Goal: Task Accomplishment & Management: Manage account settings

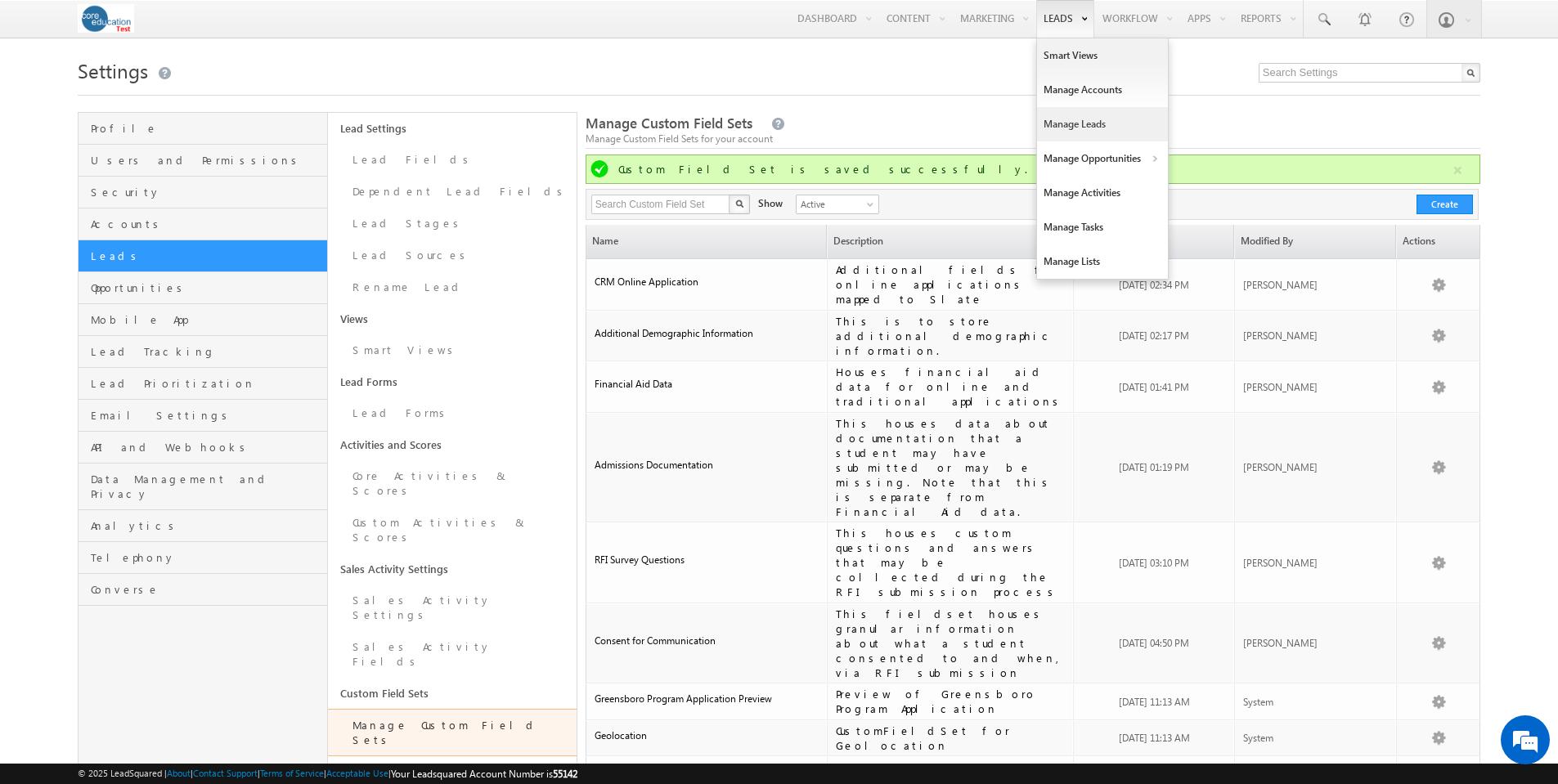
click at [1059, 122] on link "Manage Leads" at bounding box center [1102, 124] width 131 height 34
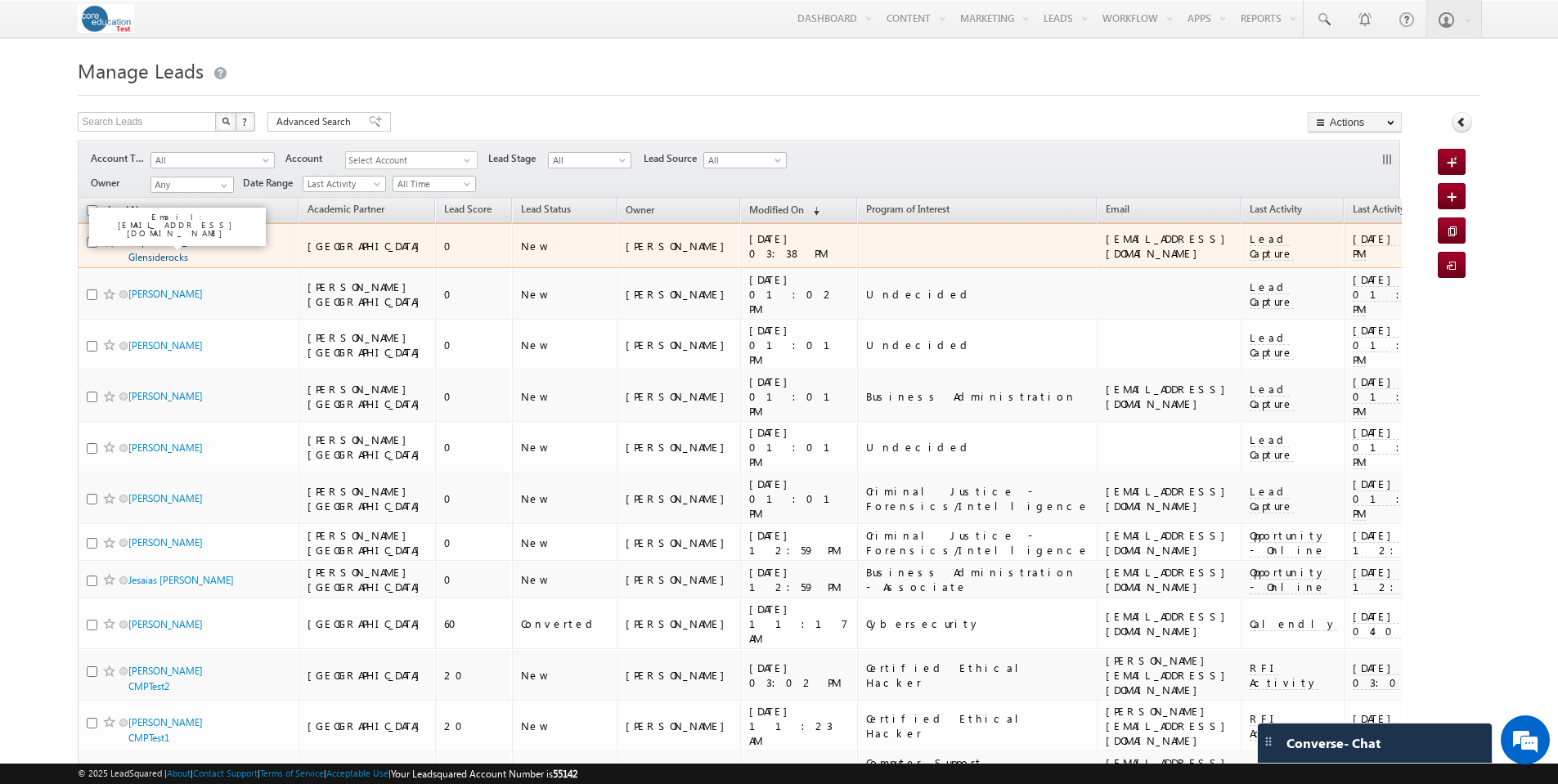
click at [139, 244] on link "Emportaltest_Elb Glensiderocks" at bounding box center [165, 249] width 72 height 28
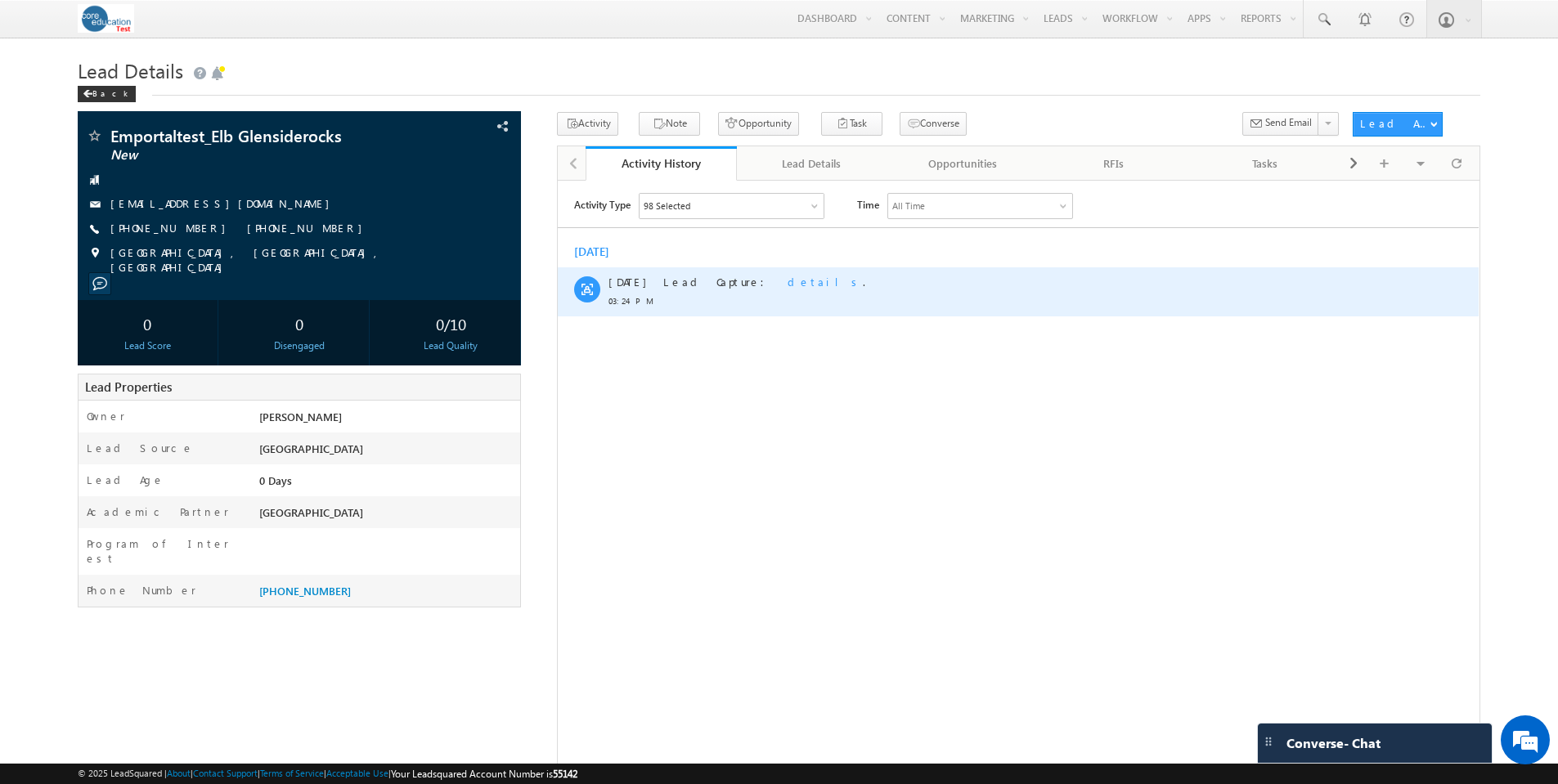
click at [788, 284] on span "details" at bounding box center [826, 281] width 76 height 14
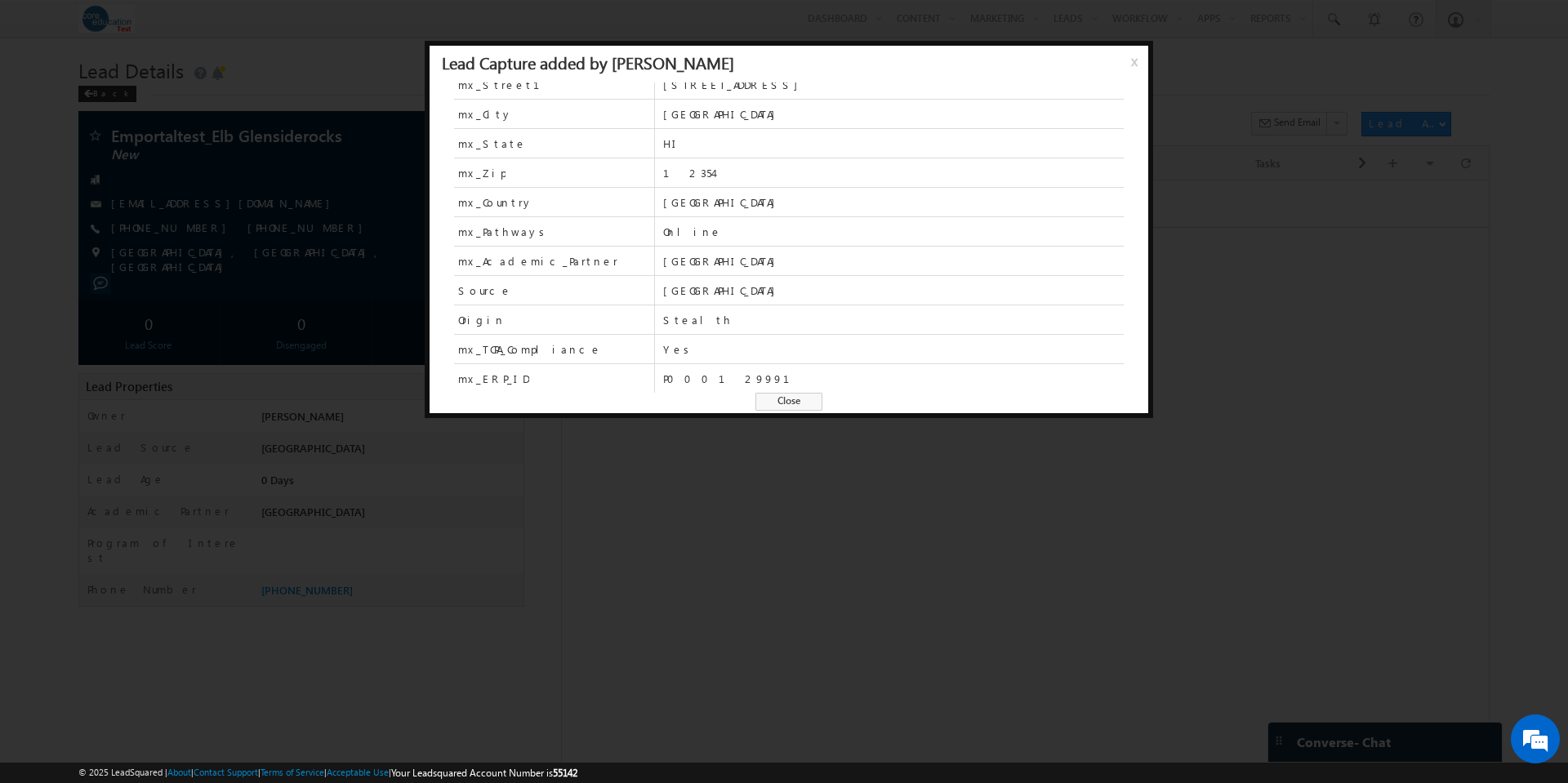
click at [793, 397] on span "Close" at bounding box center [789, 401] width 67 height 18
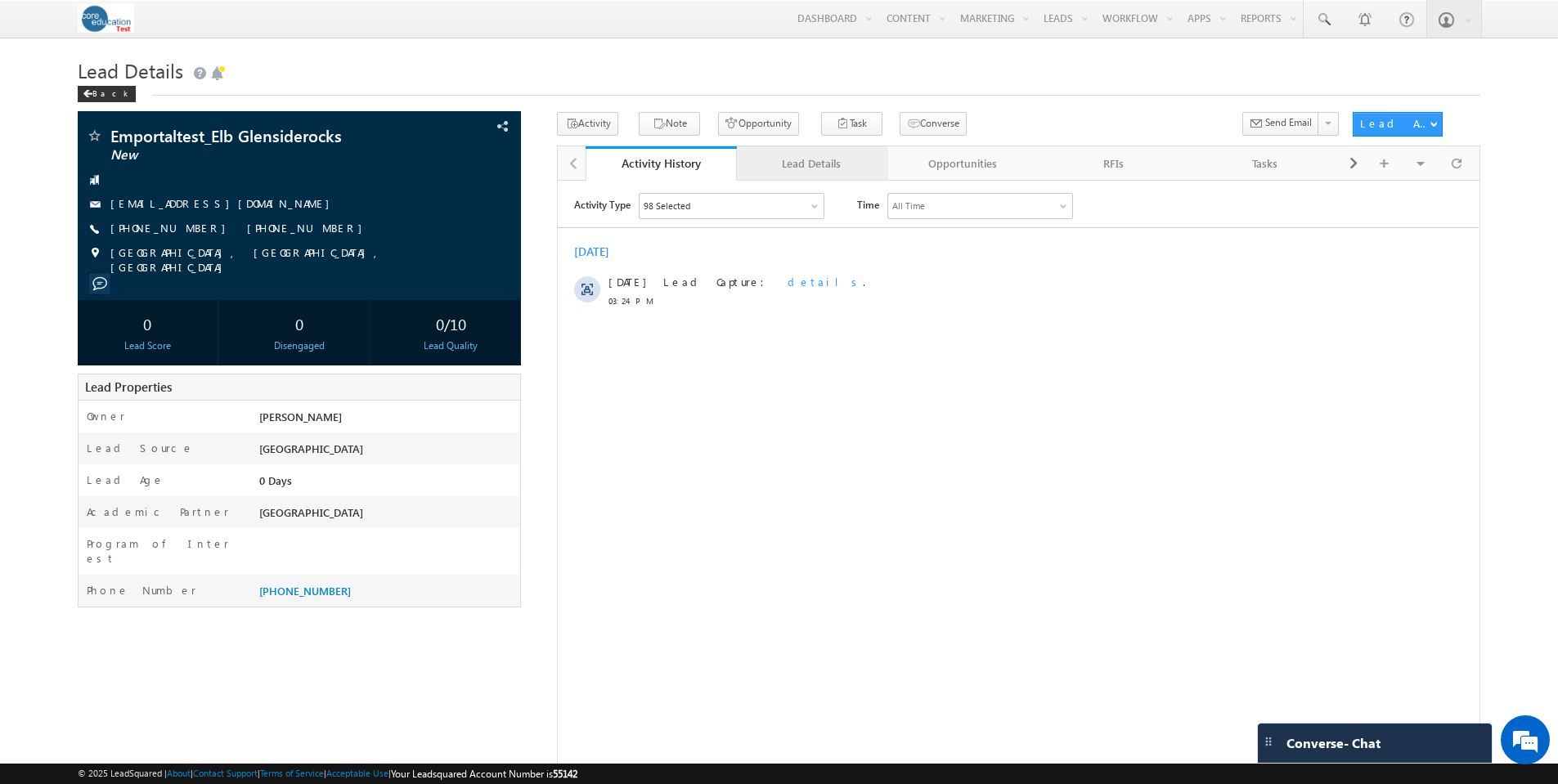
click at [816, 165] on div "Lead Details" at bounding box center [812, 164] width 124 height 19
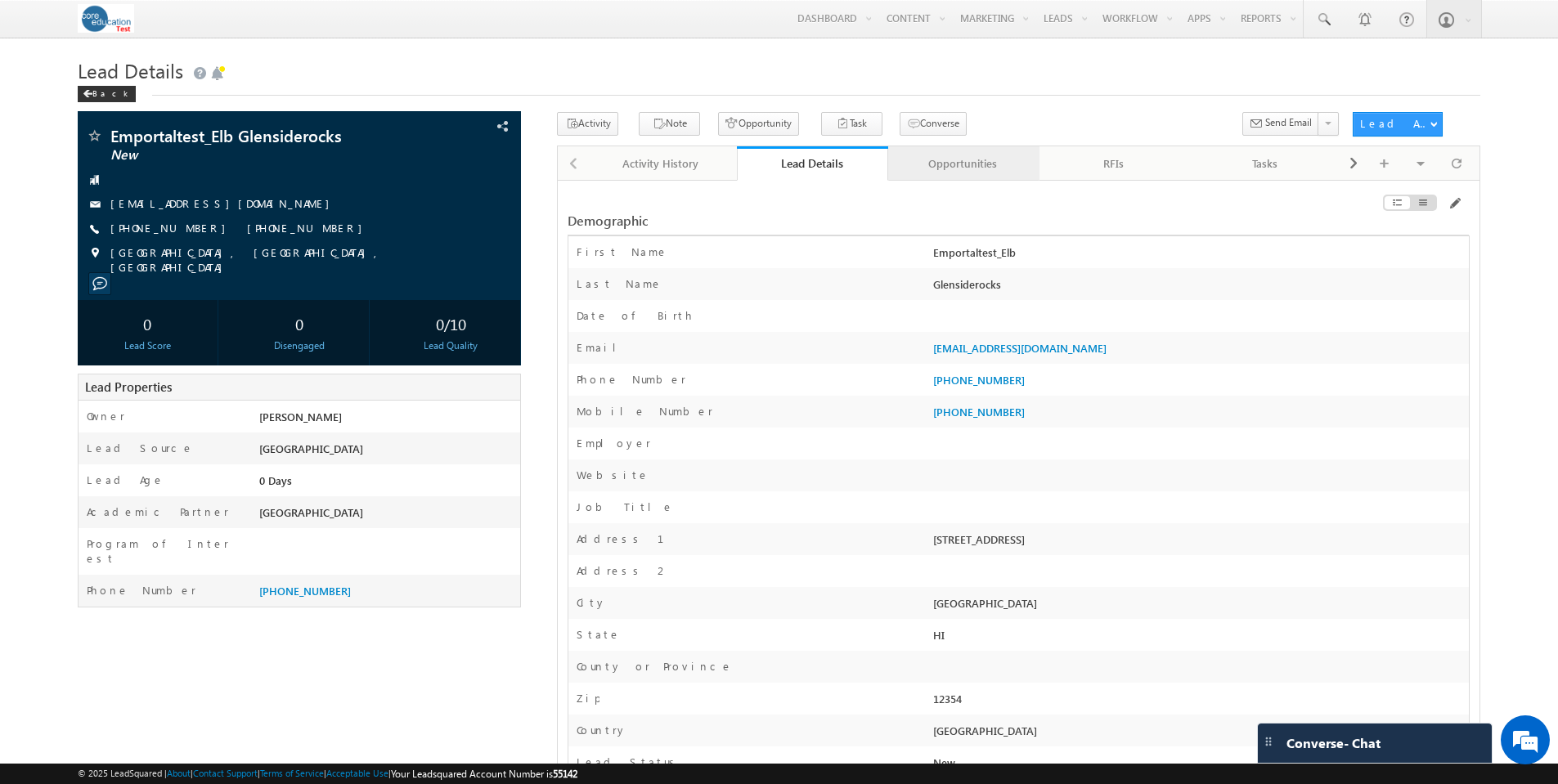
click at [973, 166] on div "Opportunities" at bounding box center [963, 164] width 124 height 19
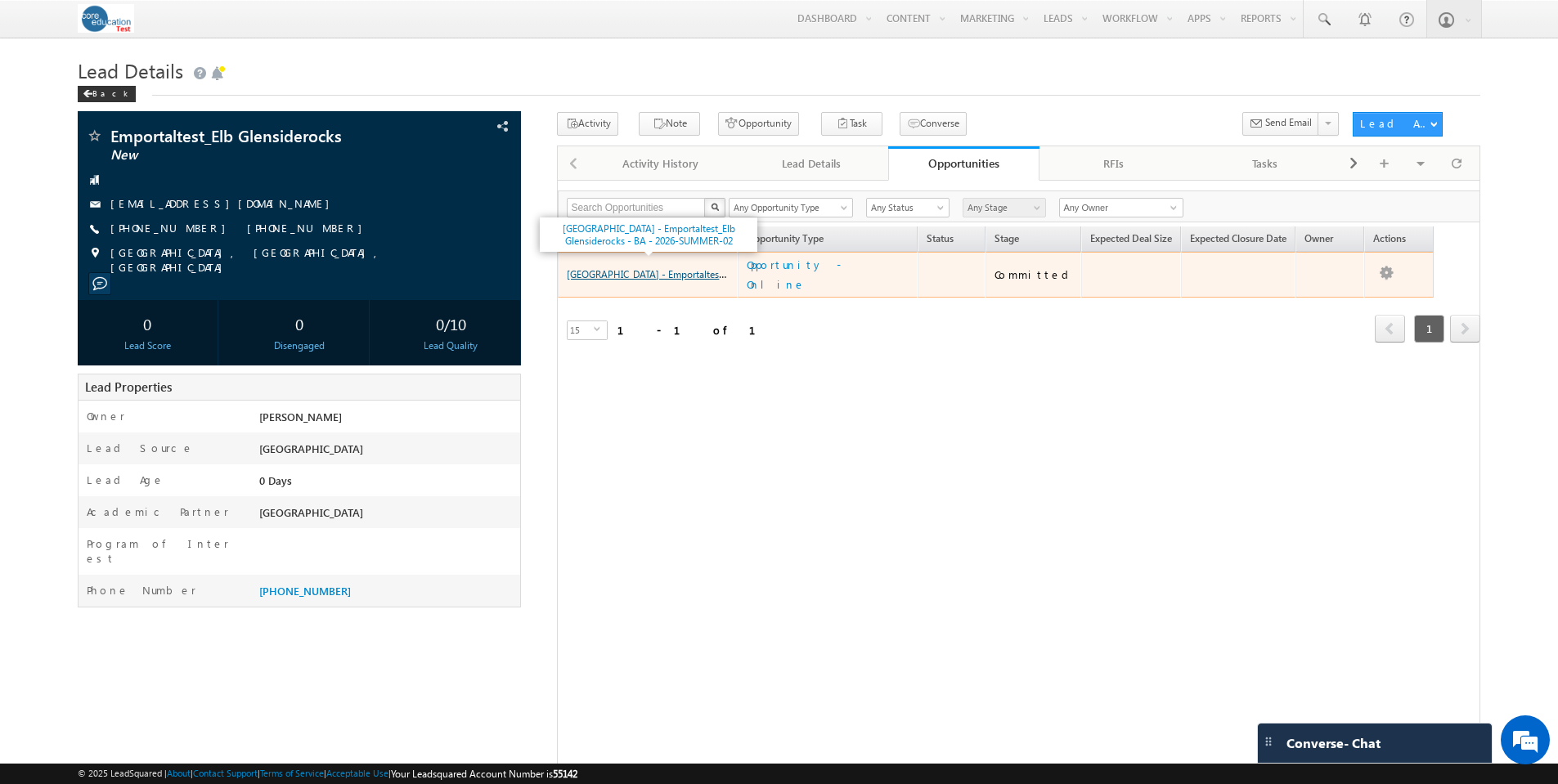
click at [619, 269] on link "[GEOGRAPHIC_DATA] - Emportaltest_Elb Glensiderocks - BA - 2026-SUMMER-02" at bounding box center [738, 273] width 343 height 14
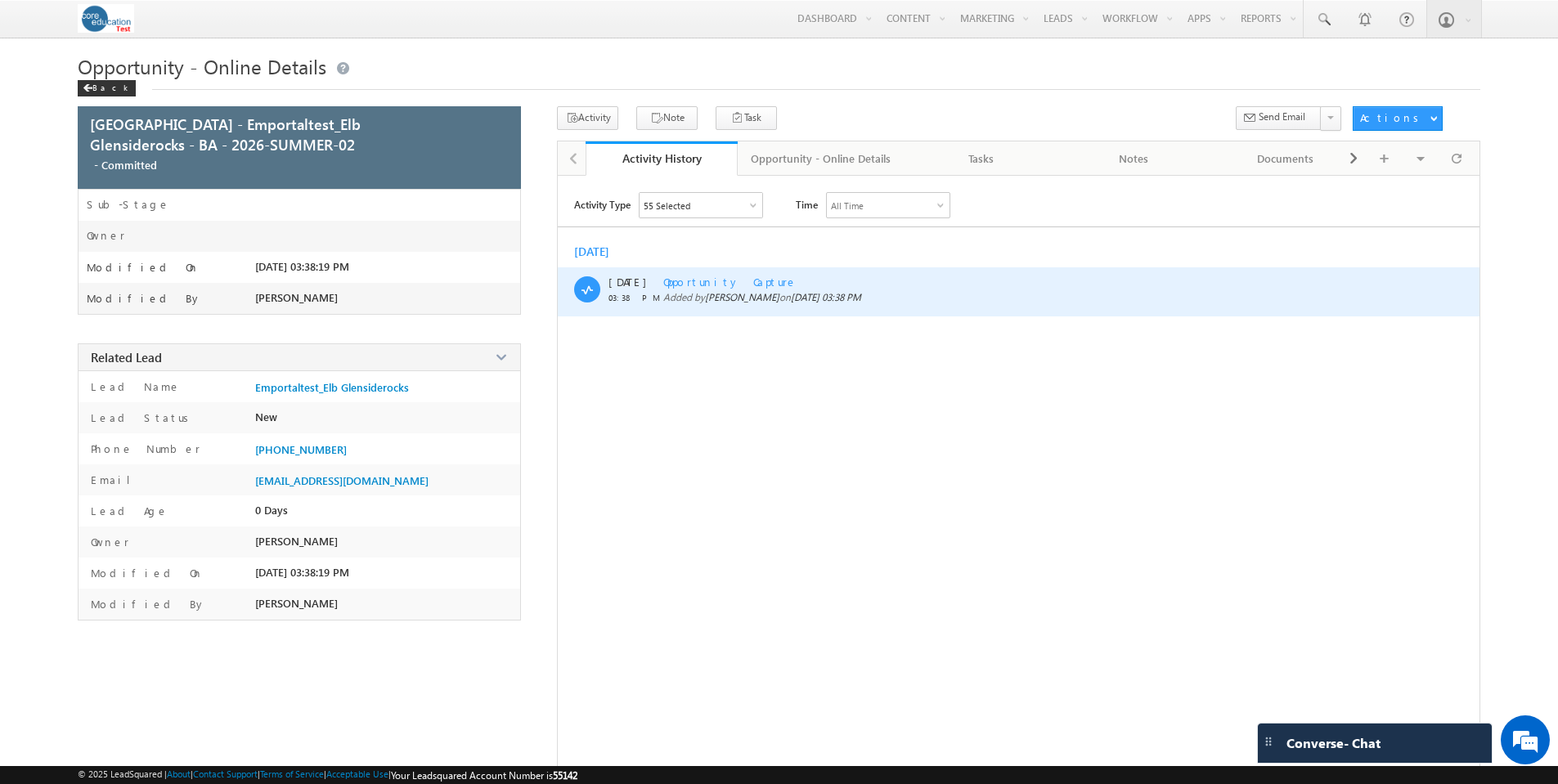
click at [714, 282] on span "Opportunity Capture" at bounding box center [730, 282] width 135 height 14
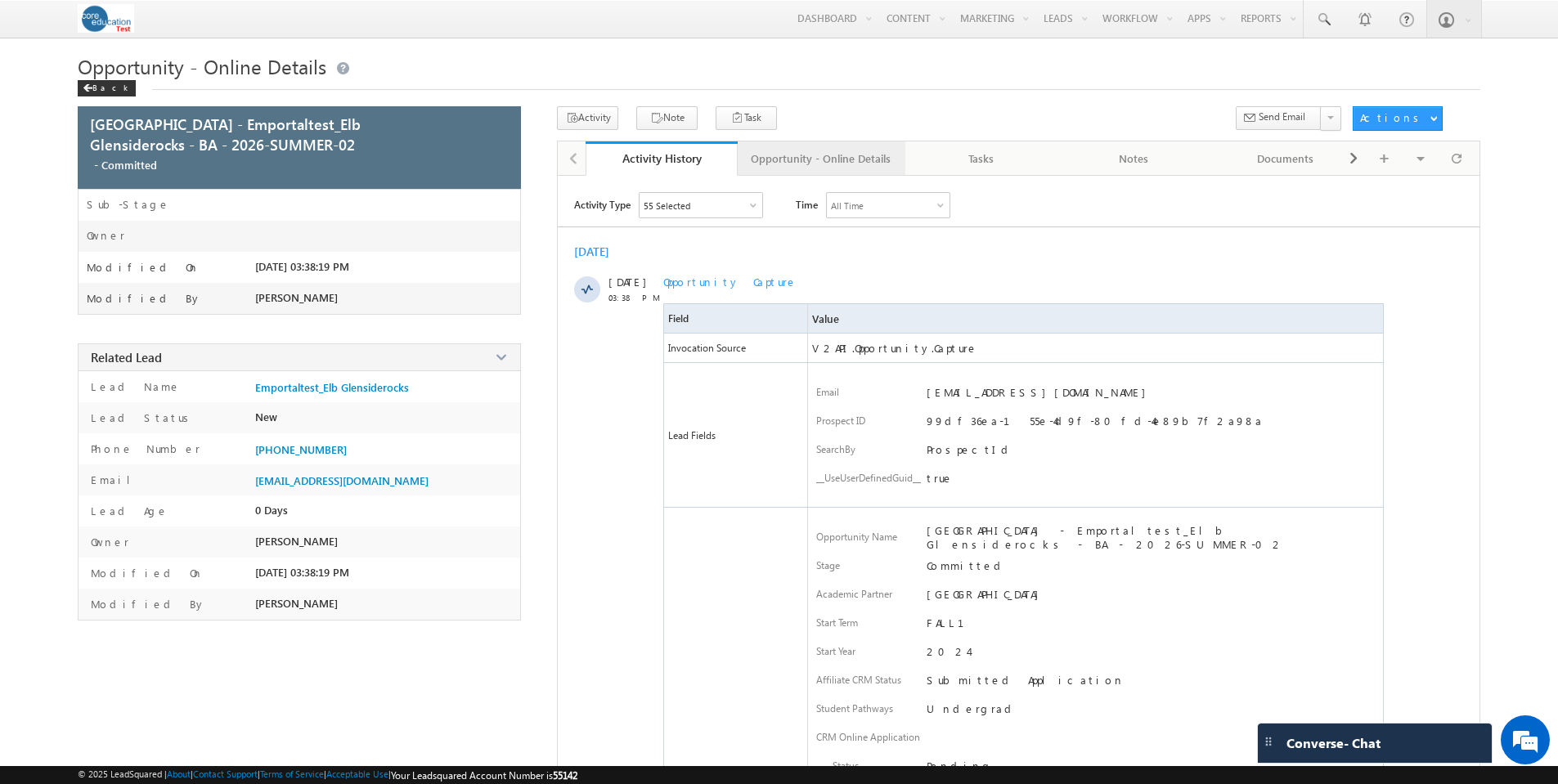
click at [857, 161] on div "Opportunity - Online Details" at bounding box center [821, 159] width 139 height 19
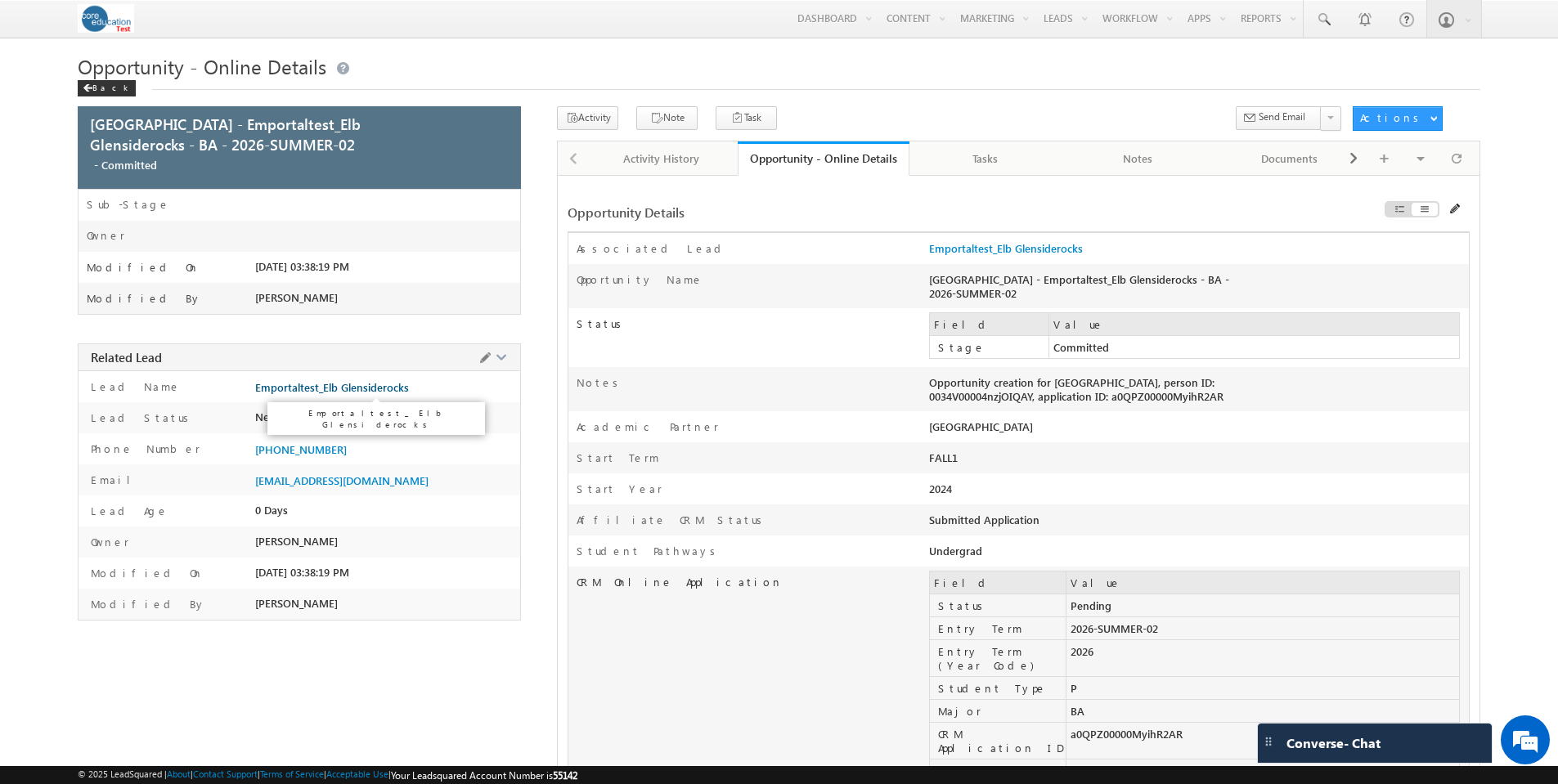
click at [294, 384] on span "Emportaltest_Elb Glensiderocks" at bounding box center [332, 388] width 154 height 14
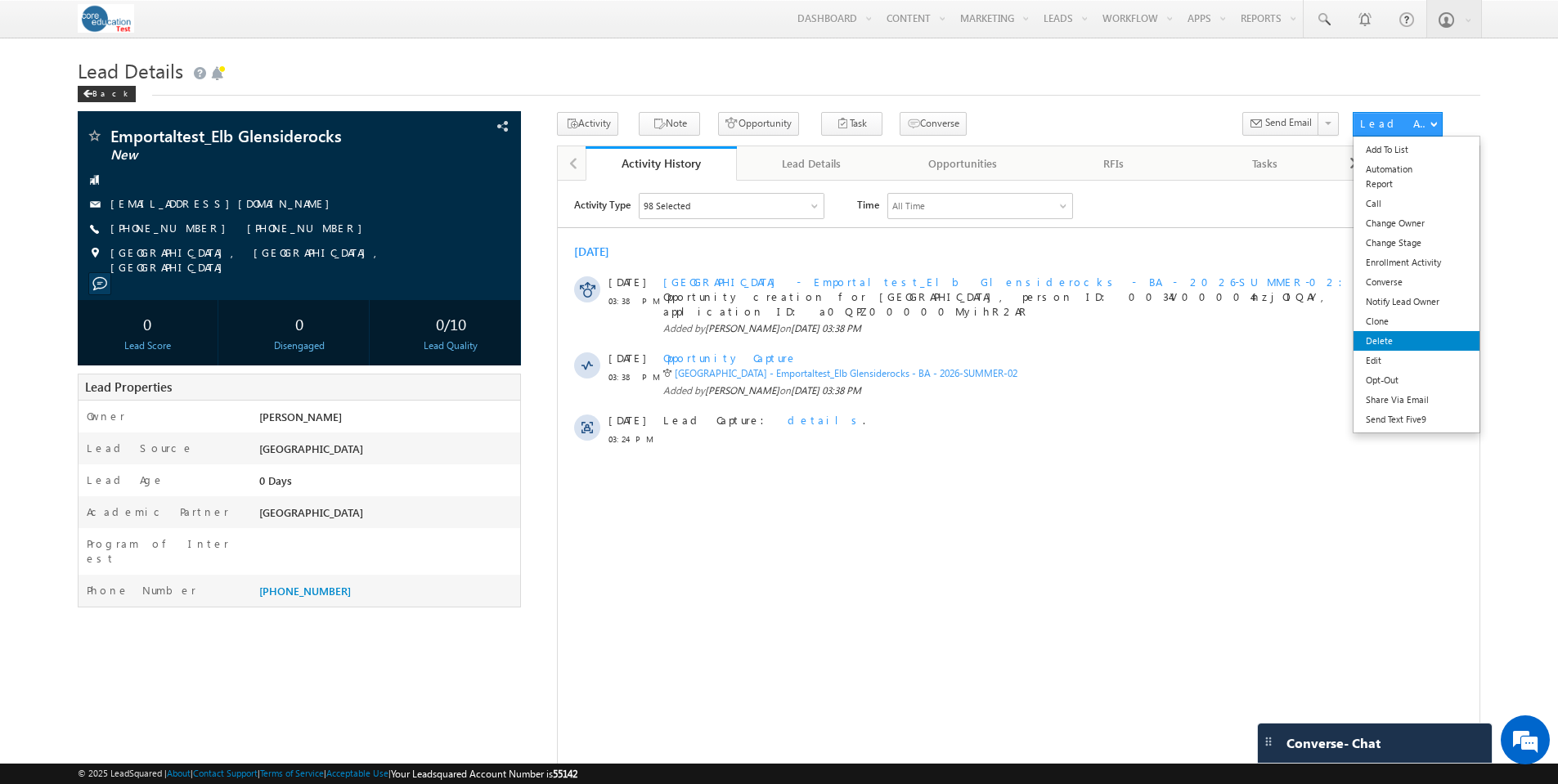
click at [1390, 346] on link "Delete" at bounding box center [1417, 341] width 126 height 19
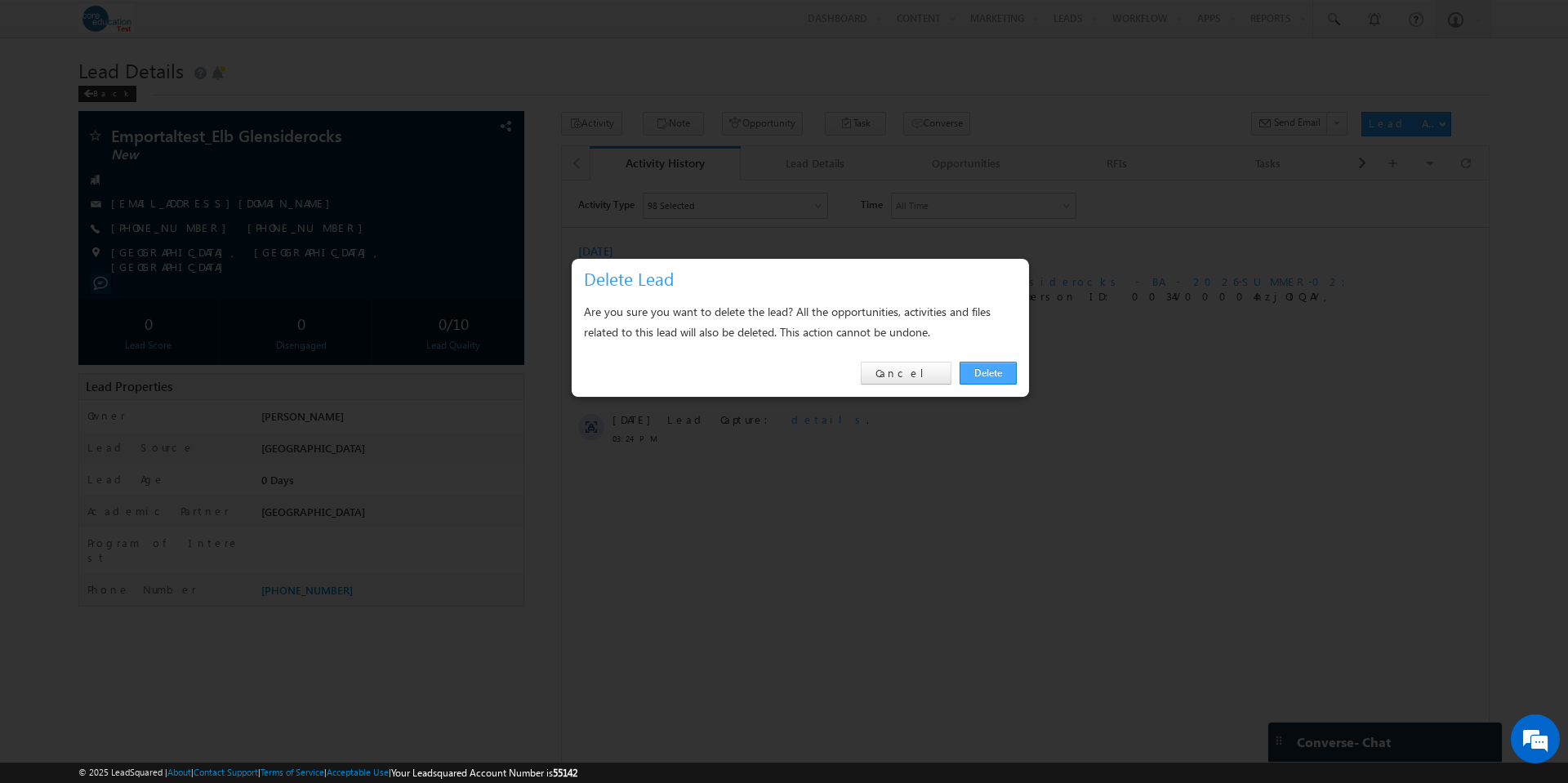
click at [1000, 374] on link "Delete" at bounding box center [988, 373] width 57 height 23
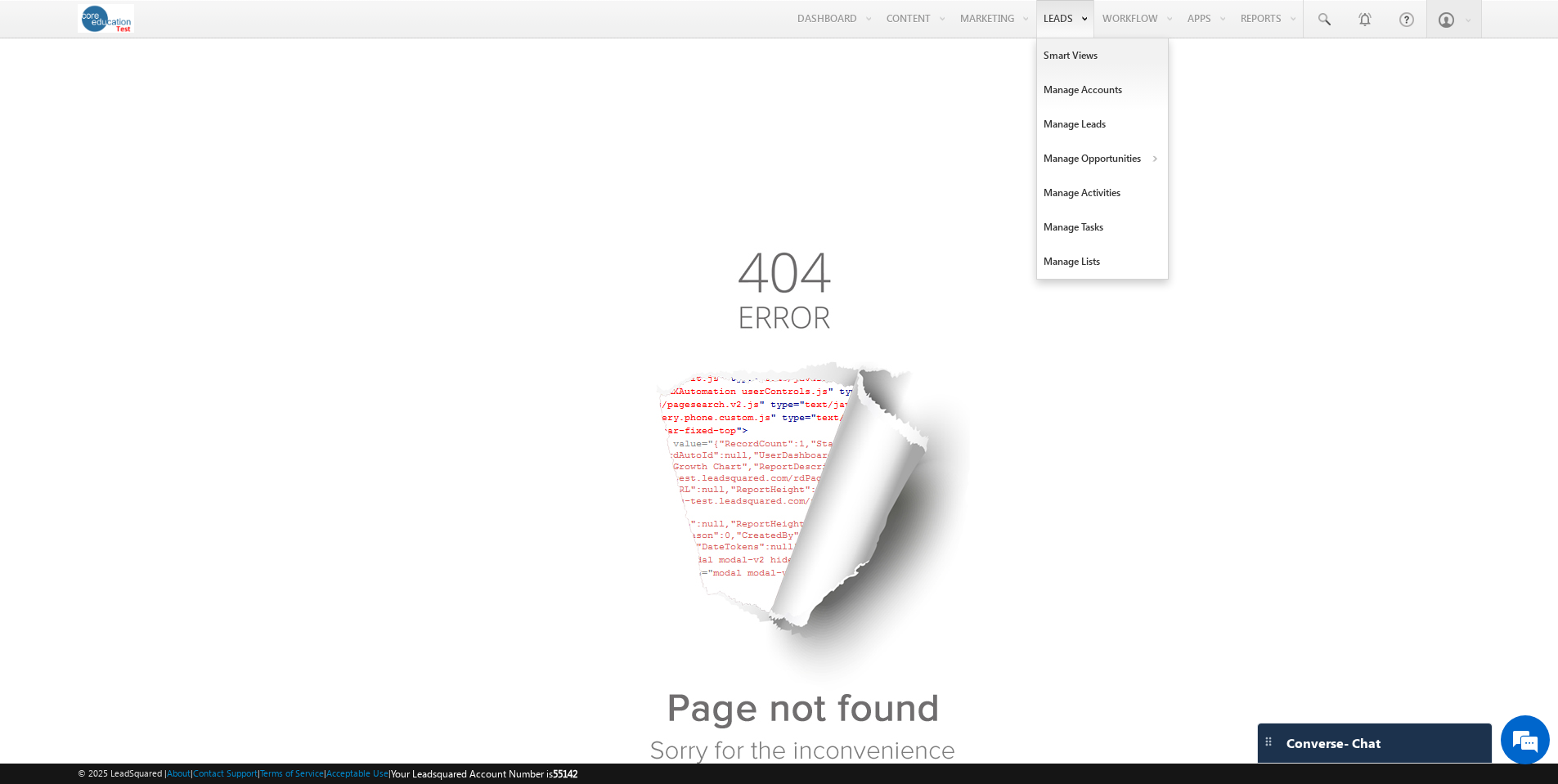
click at [1052, 19] on link "Leads" at bounding box center [1065, 18] width 58 height 38
click at [1084, 119] on link "Manage Leads" at bounding box center [1102, 124] width 131 height 34
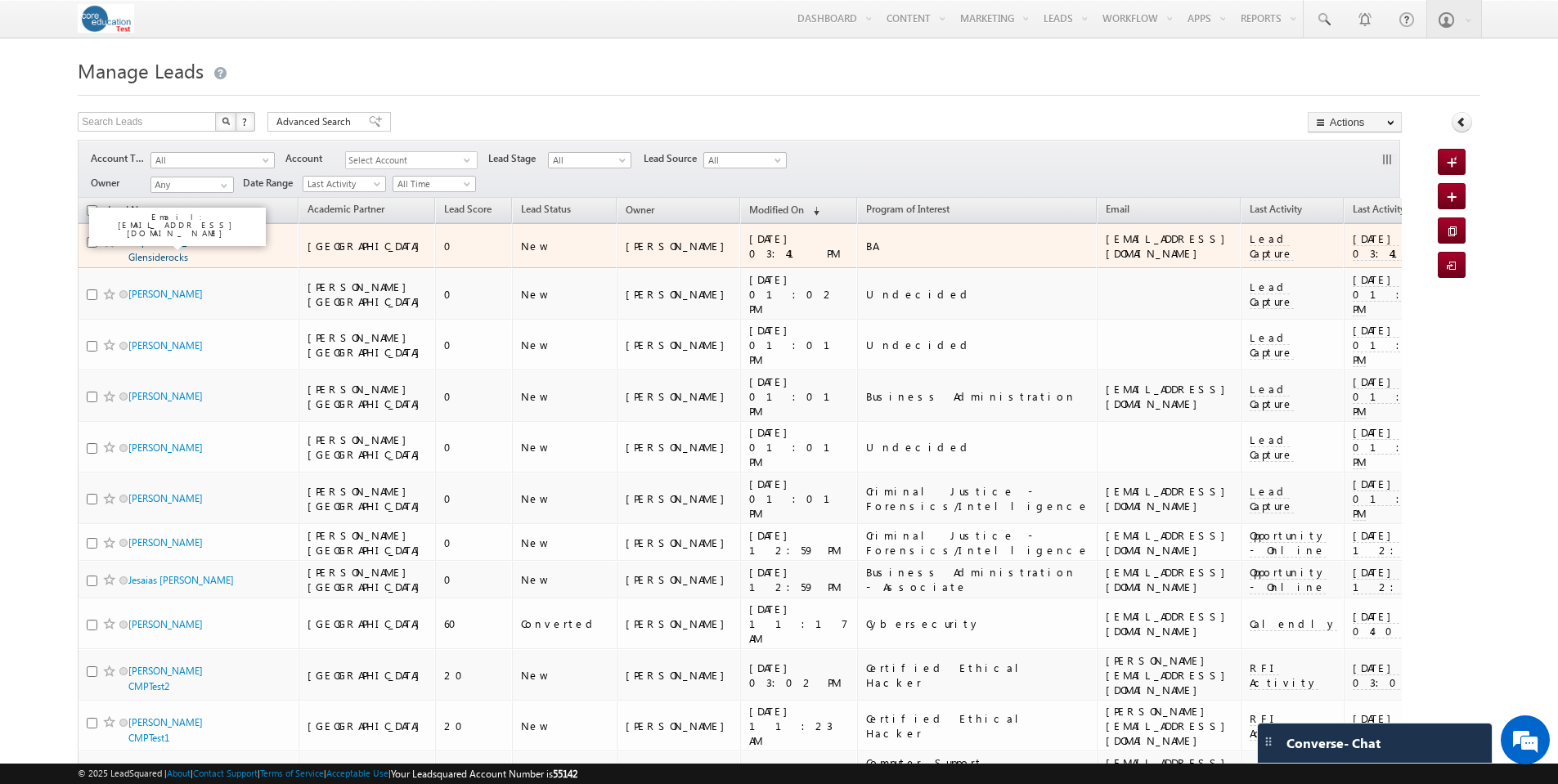
click at [178, 240] on link "Emportaltest_Elb Glensiderocks" at bounding box center [165, 249] width 72 height 28
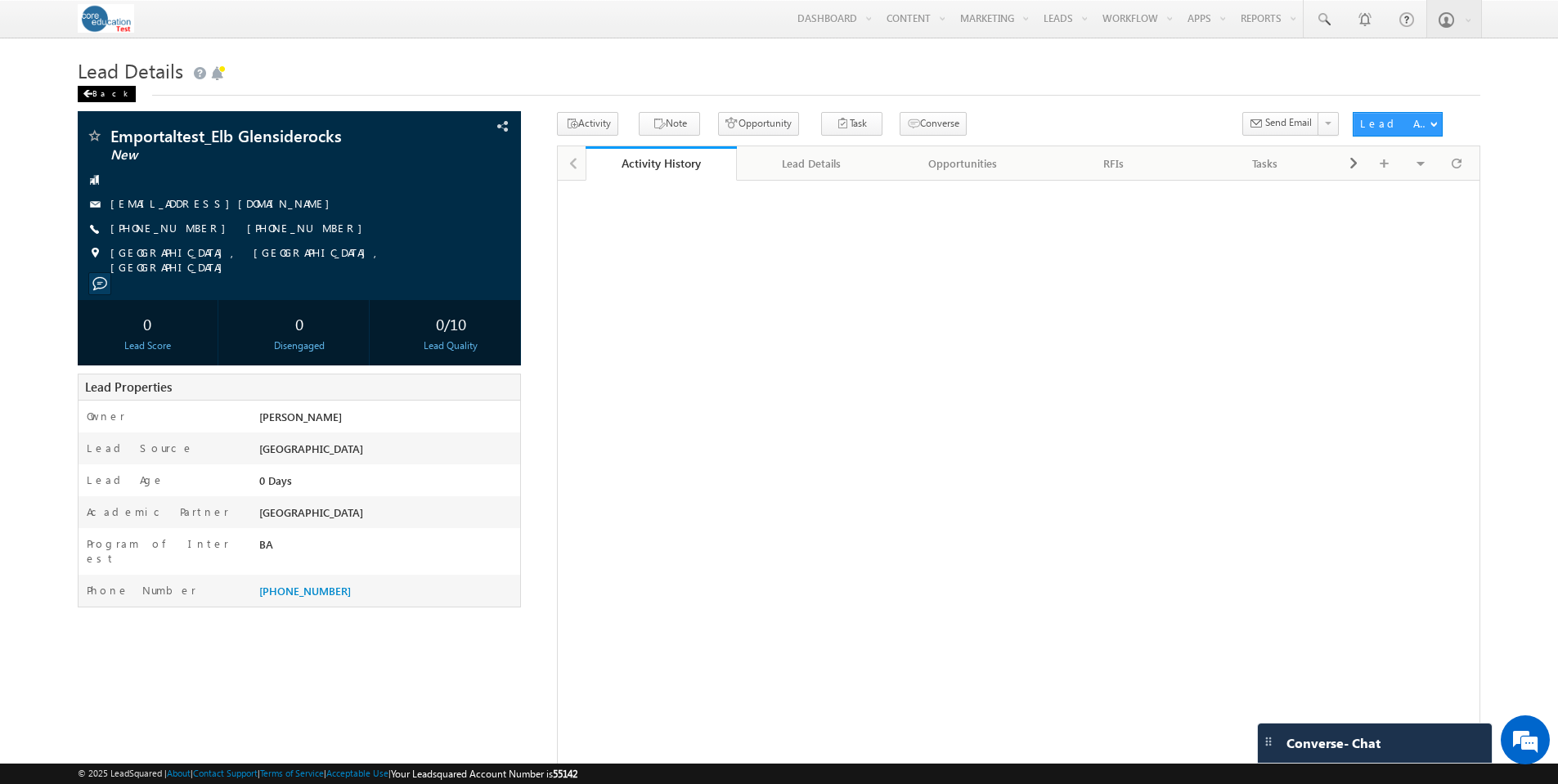
click at [96, 90] on div "Back" at bounding box center [107, 94] width 58 height 16
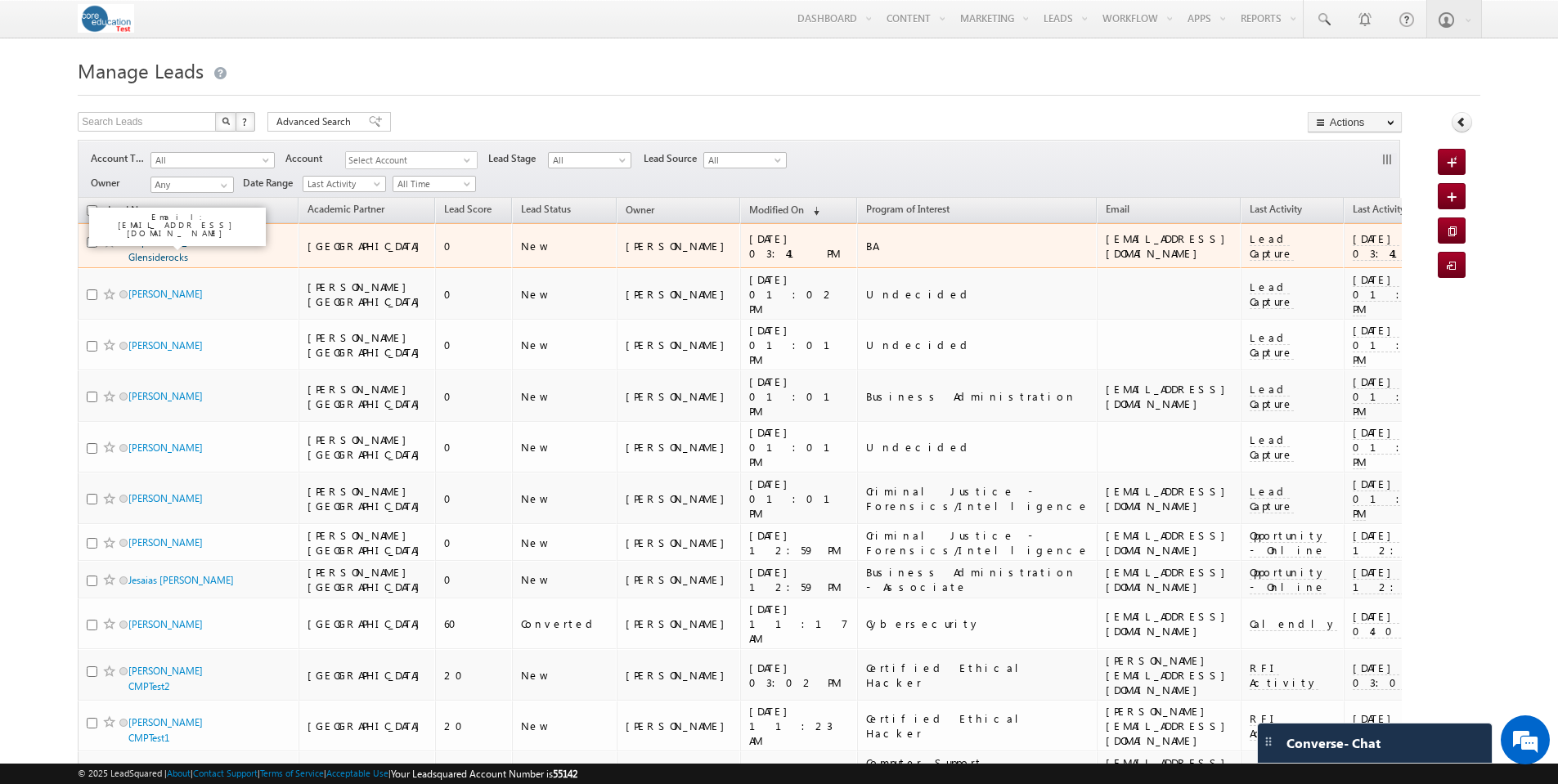
click at [177, 238] on link "Emportaltest_Elb Glensiderocks" at bounding box center [165, 249] width 72 height 28
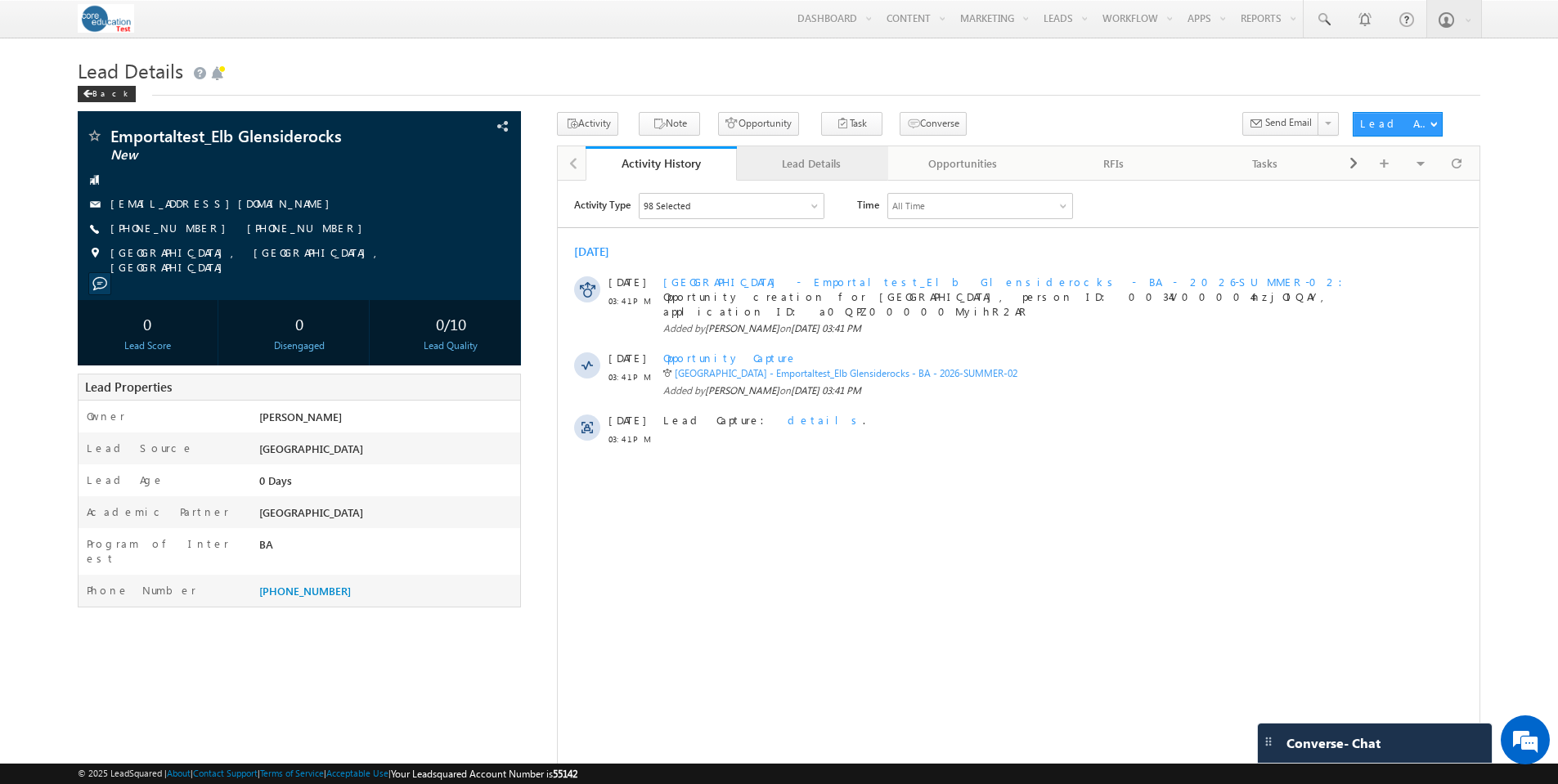
click at [815, 169] on div "Lead Details" at bounding box center [812, 164] width 124 height 19
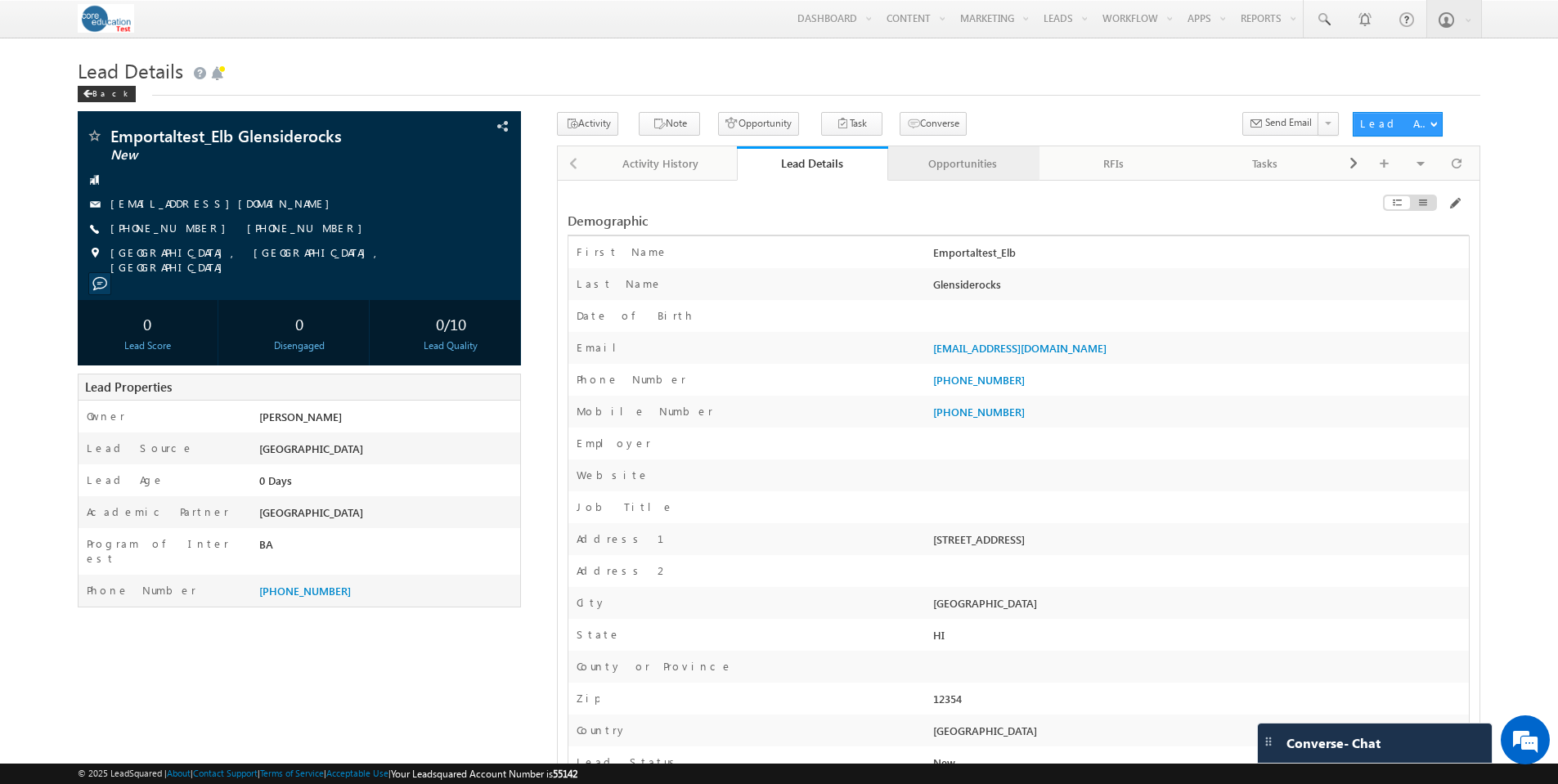
click at [978, 166] on div "Opportunities" at bounding box center [963, 164] width 124 height 19
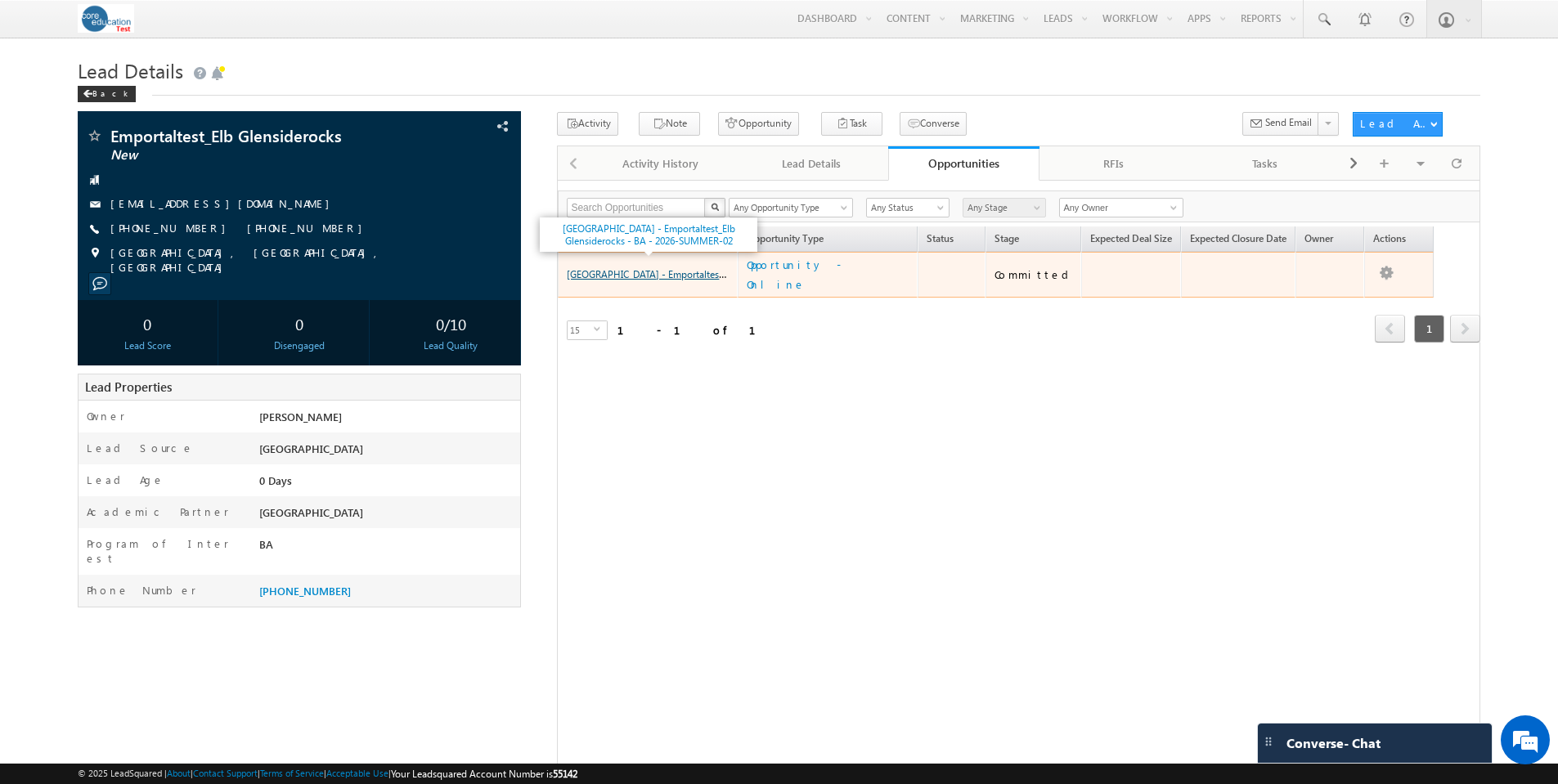
click at [674, 269] on link "[GEOGRAPHIC_DATA] - Emportaltest_Elb Glensiderocks - BA - 2026-SUMMER-02" at bounding box center [738, 273] width 343 height 14
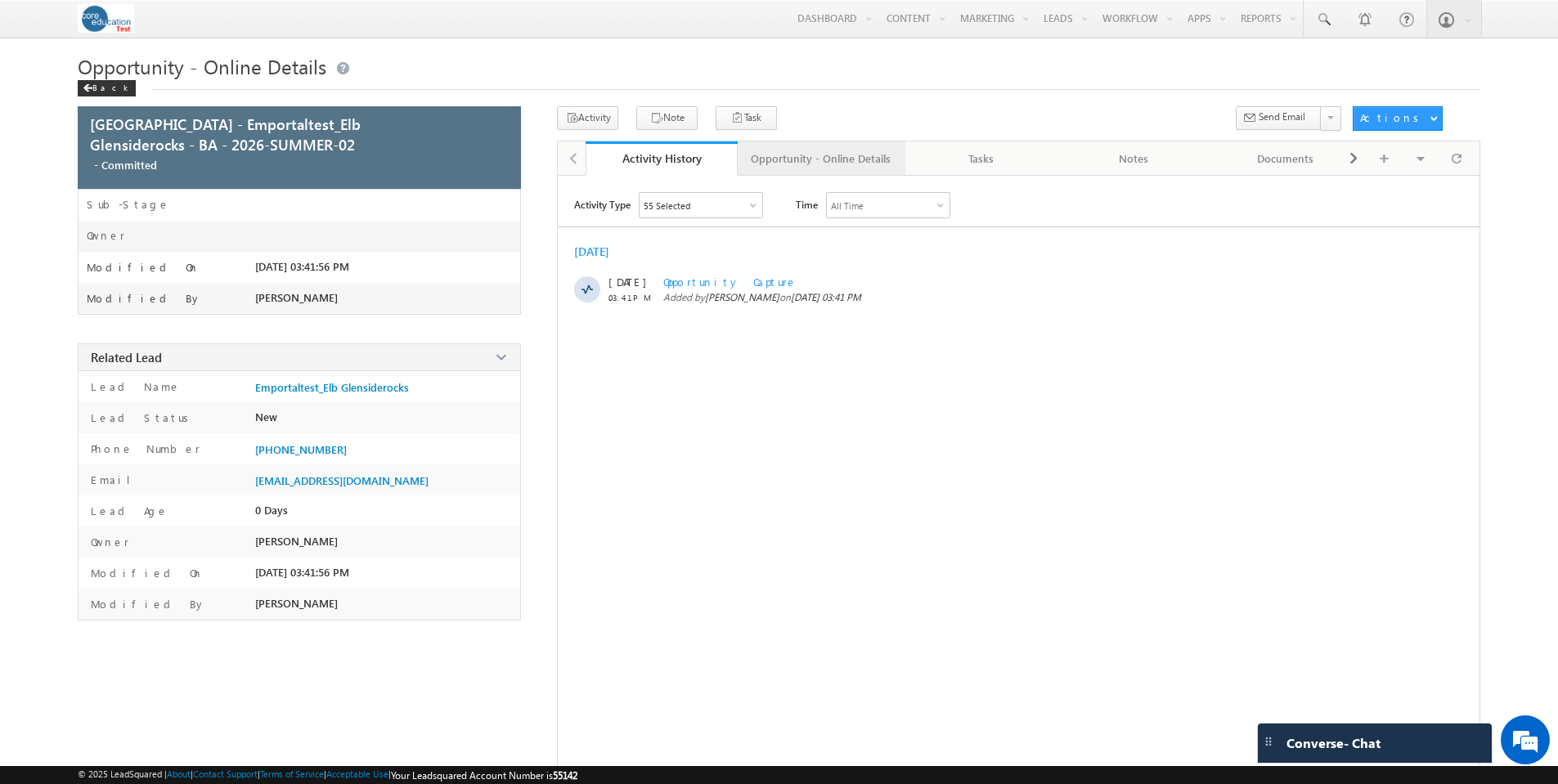
click at [840, 166] on div "Opportunity - Online Details" at bounding box center [821, 159] width 139 height 19
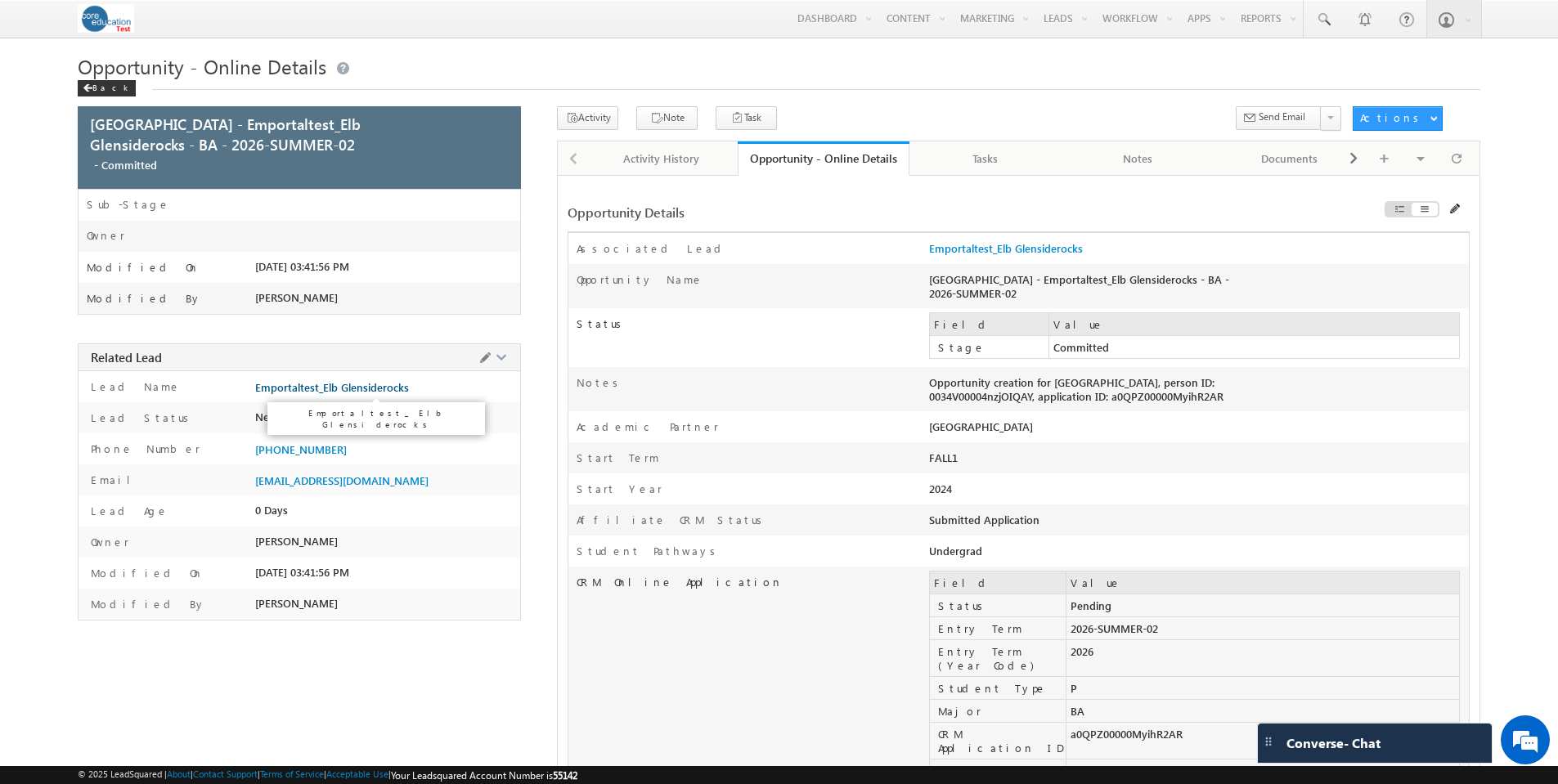
click at [335, 384] on span "Emportaltest_Elb Glensiderocks" at bounding box center [332, 388] width 154 height 14
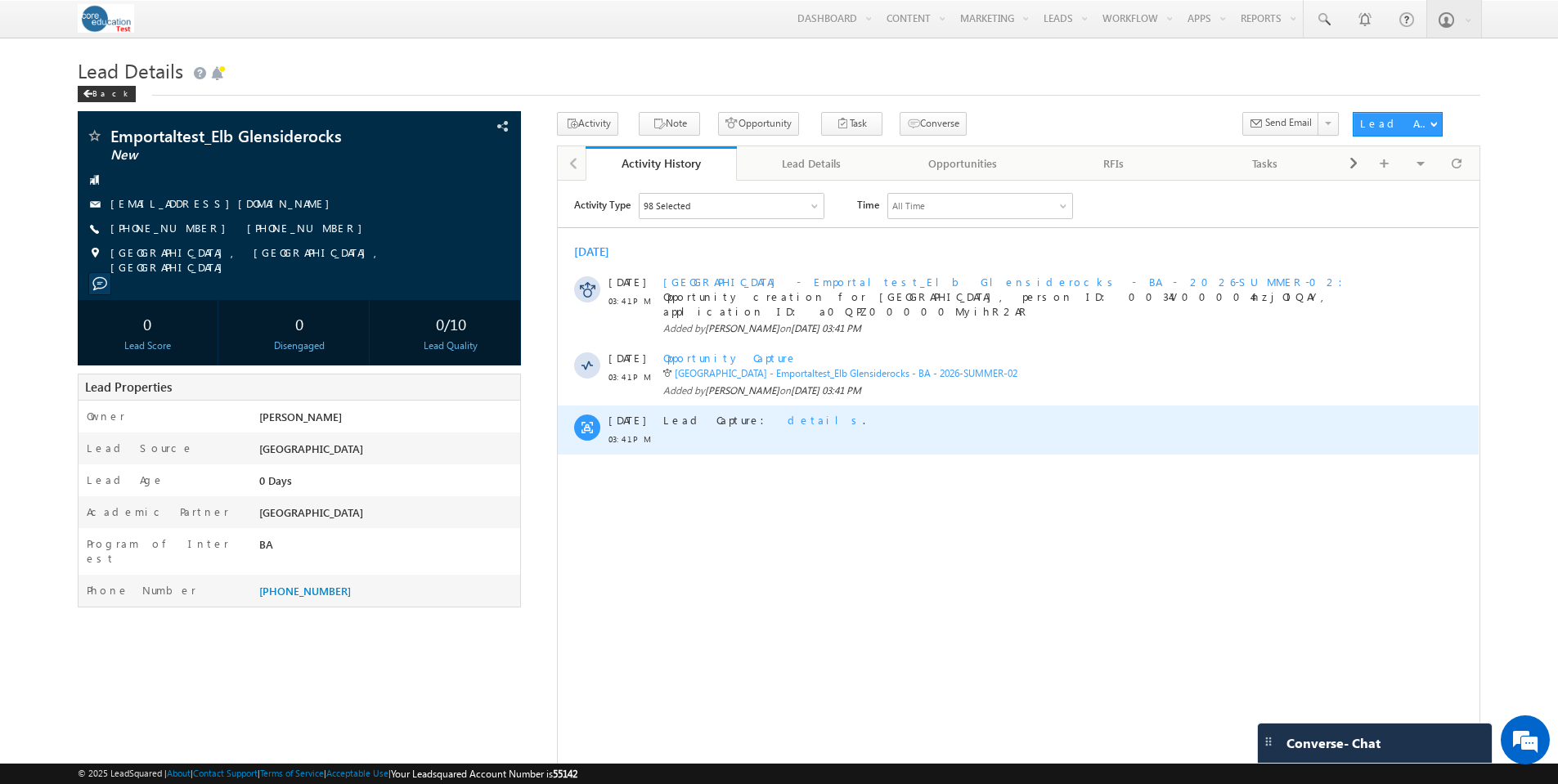
click at [788, 412] on span "details" at bounding box center [826, 419] width 76 height 14
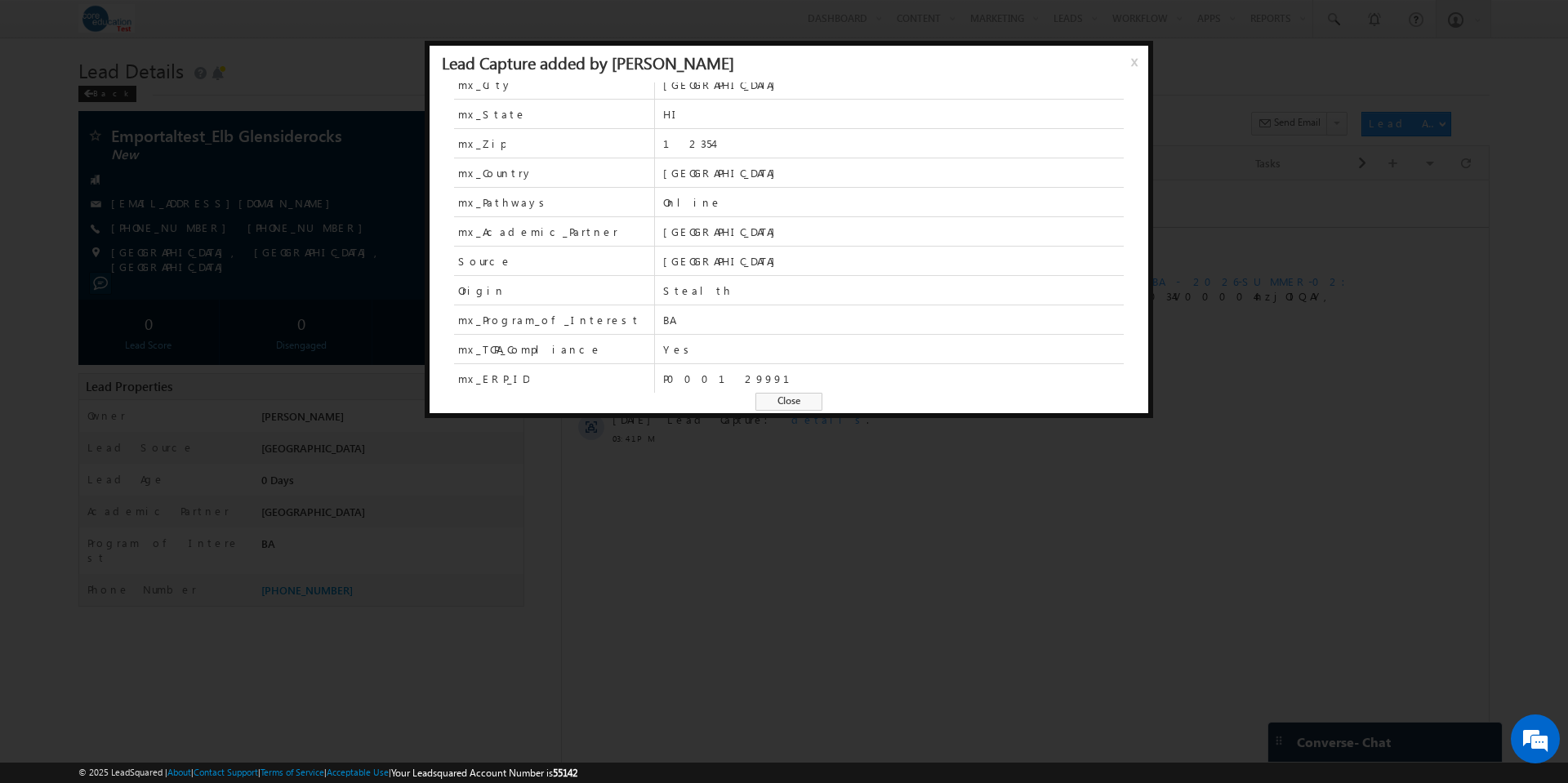
click at [798, 402] on span "Close" at bounding box center [789, 401] width 67 height 18
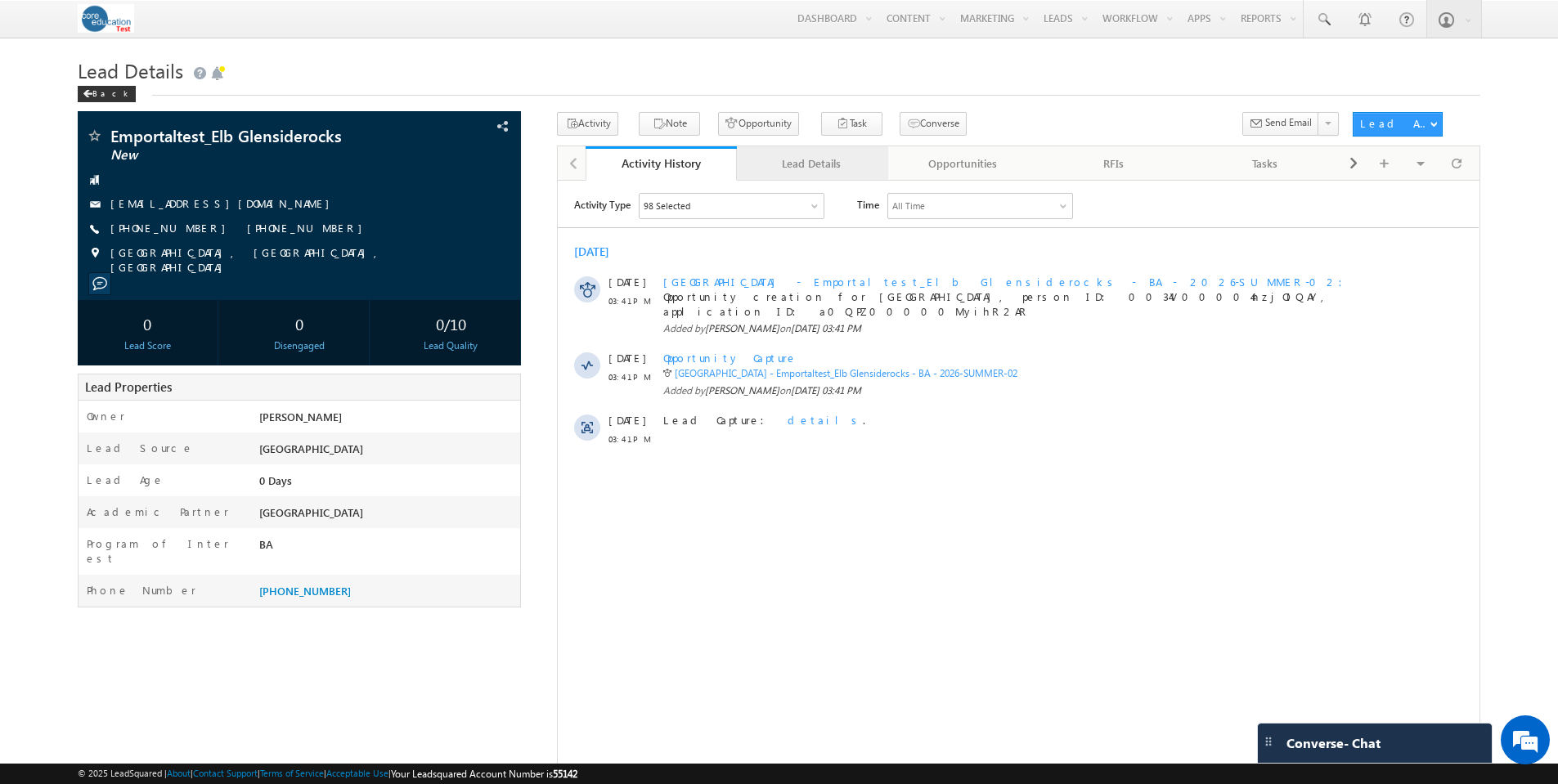
click at [819, 168] on div "Lead Details" at bounding box center [812, 164] width 124 height 19
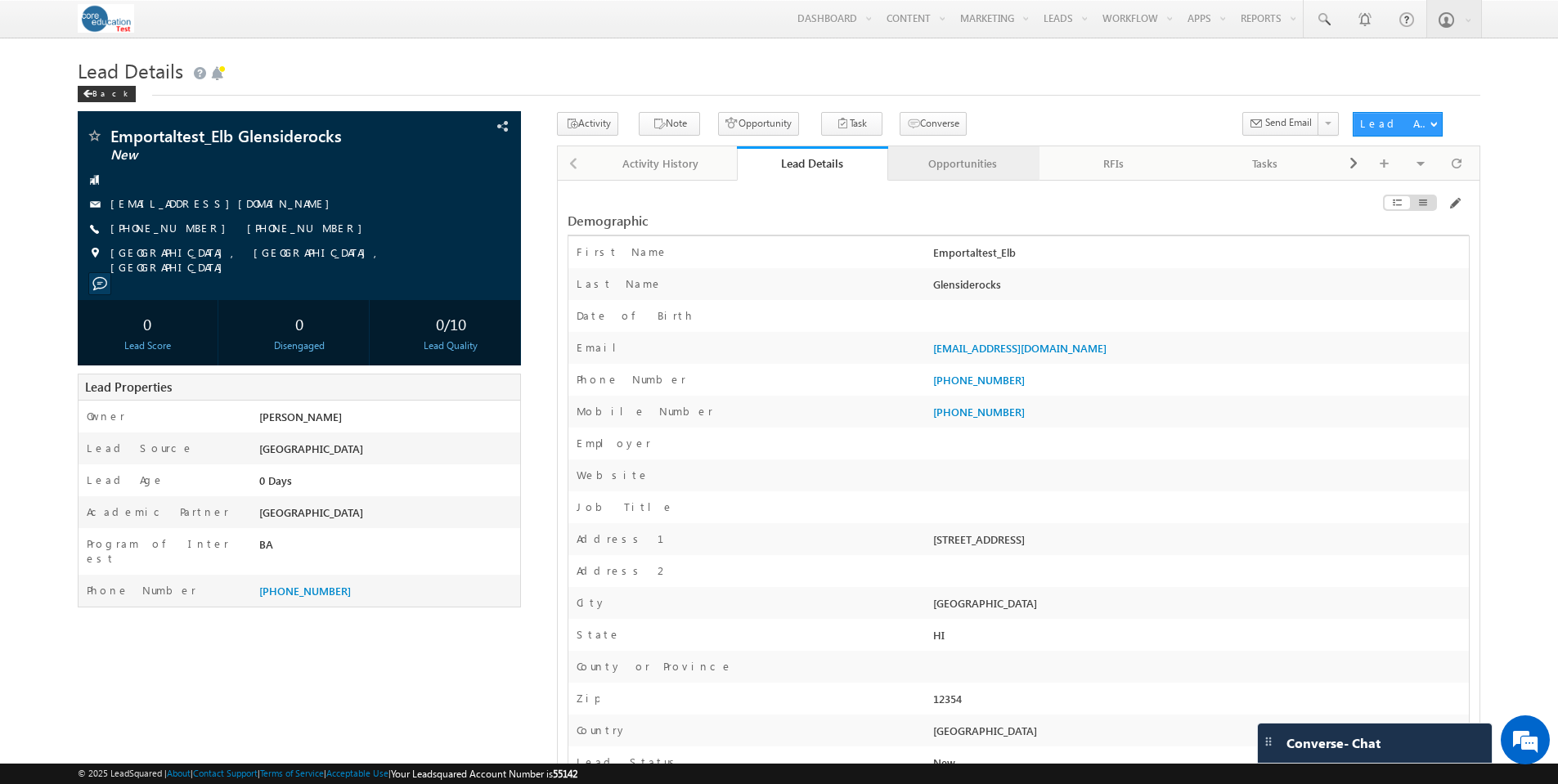
click at [970, 161] on div "Opportunities" at bounding box center [963, 164] width 124 height 19
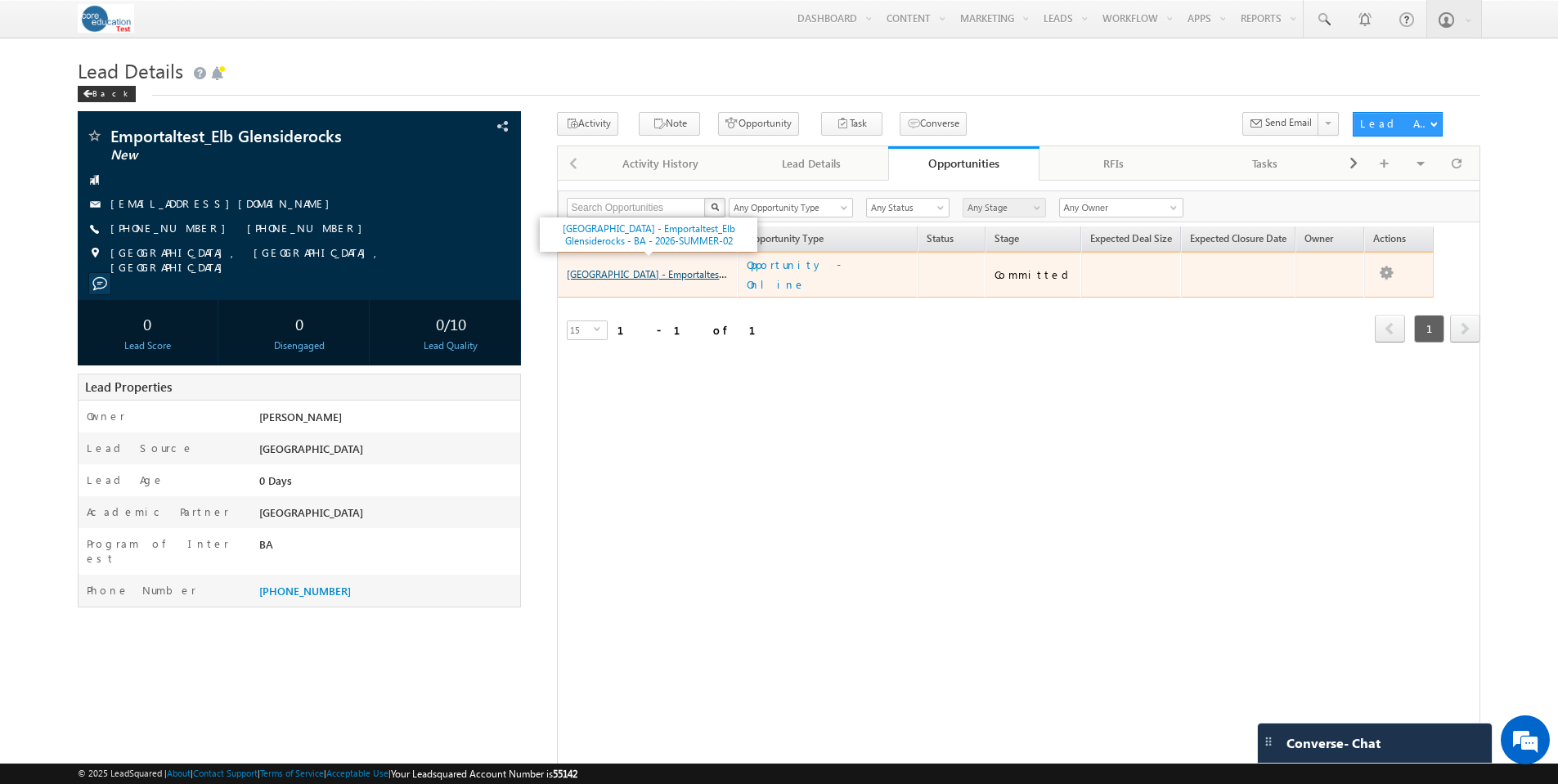
click at [682, 266] on link "[GEOGRAPHIC_DATA] - Emportaltest_Elb Glensiderocks - BA - 2026-SUMMER-02" at bounding box center [738, 273] width 343 height 14
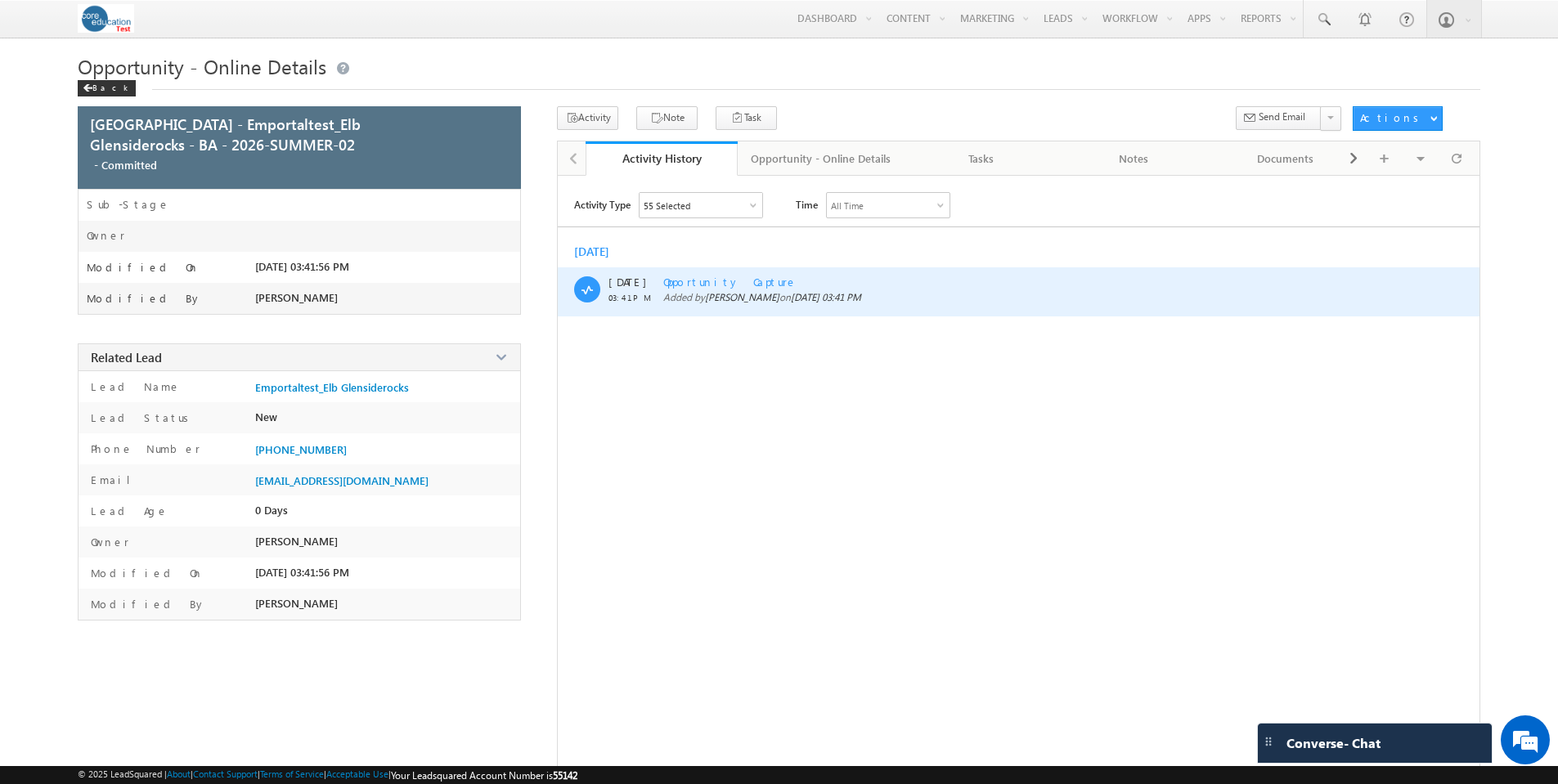
click at [718, 280] on span "Opportunity Capture" at bounding box center [730, 282] width 135 height 14
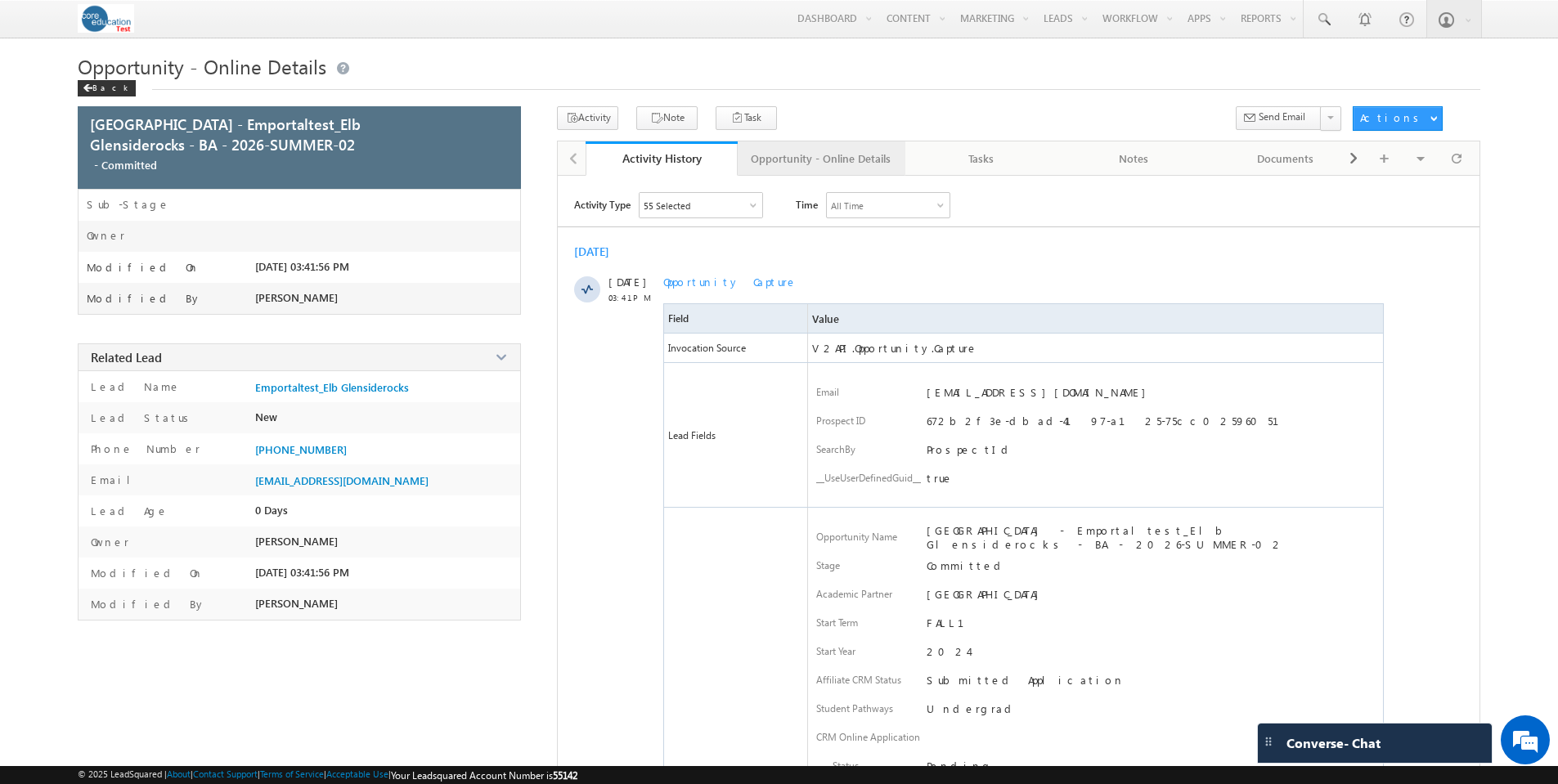
click at [814, 155] on div "Opportunity - Online Details" at bounding box center [821, 159] width 139 height 19
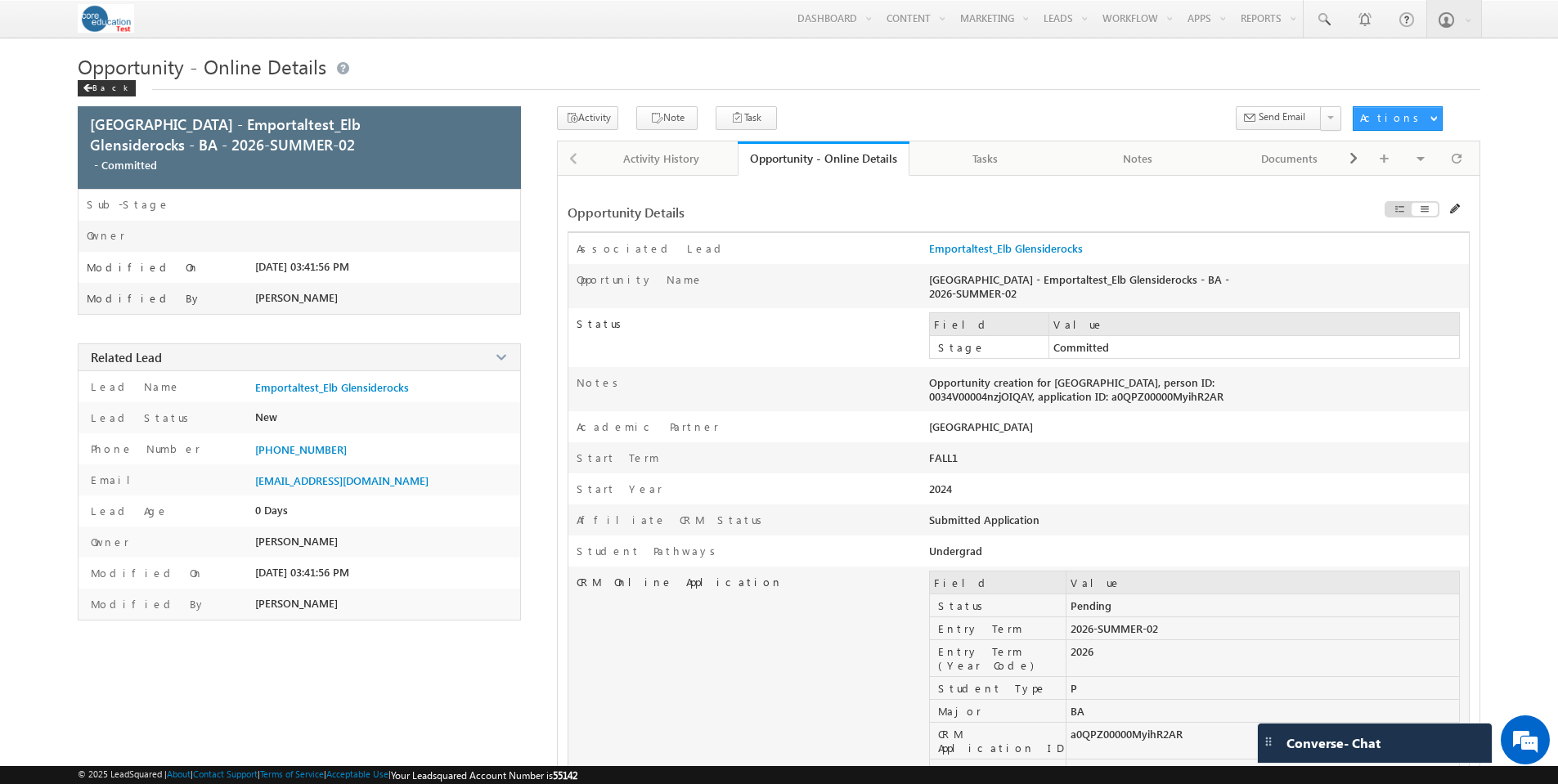
drag, startPoint x: 988, startPoint y: 553, endPoint x: 926, endPoint y: 555, distance: 62.0
click at [926, 555] on div "Student Pathways [GEOGRAPHIC_DATA]" at bounding box center [1018, 551] width 900 height 31
click at [751, 661] on div "CRM Online Application Field Value Status Pending Entry Term 2026-SUMMER-02 Ent…" at bounding box center [1018, 744] width 900 height 357
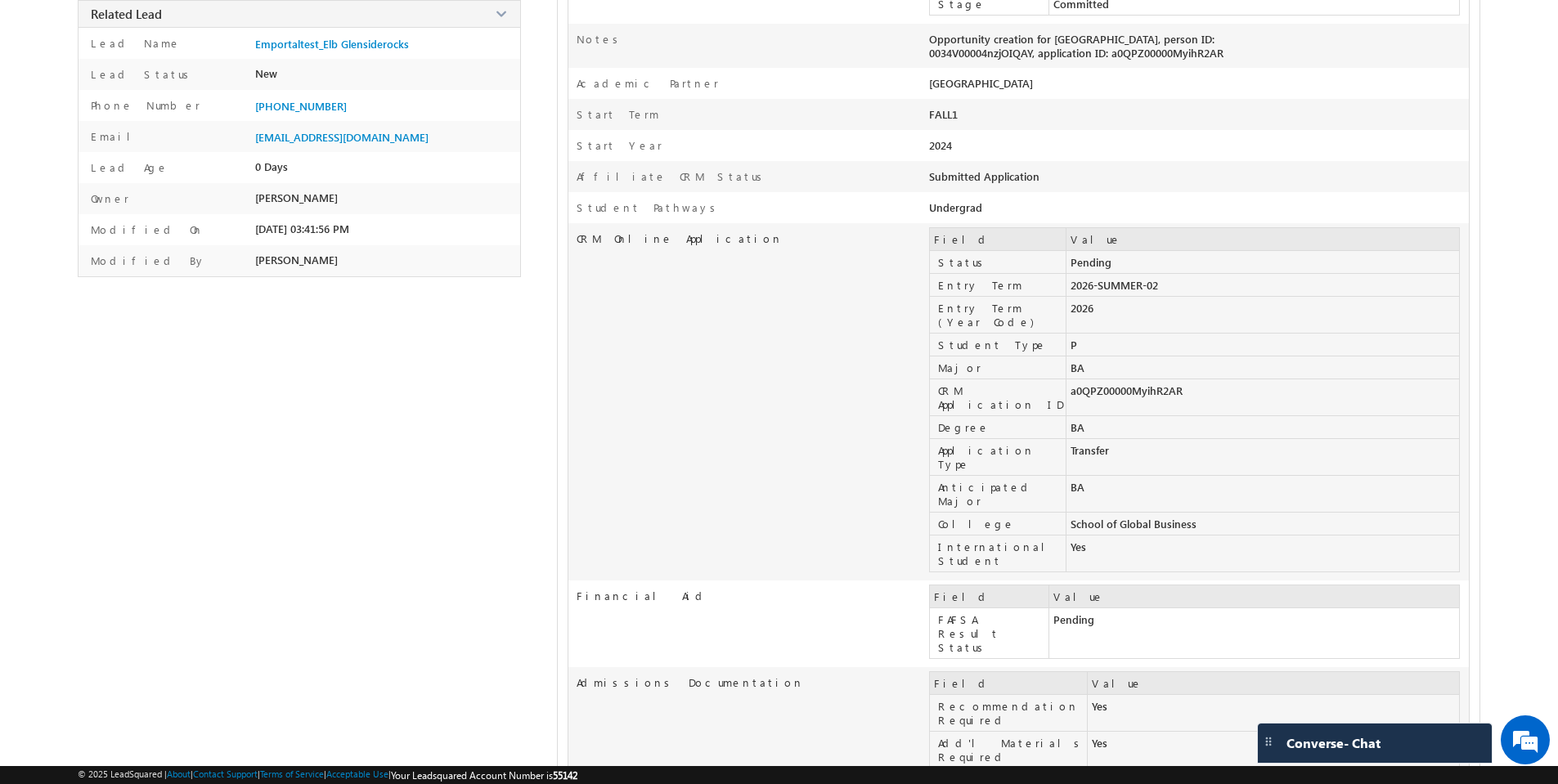
scroll to position [529, 0]
